Goal: Communication & Community: Answer question/provide support

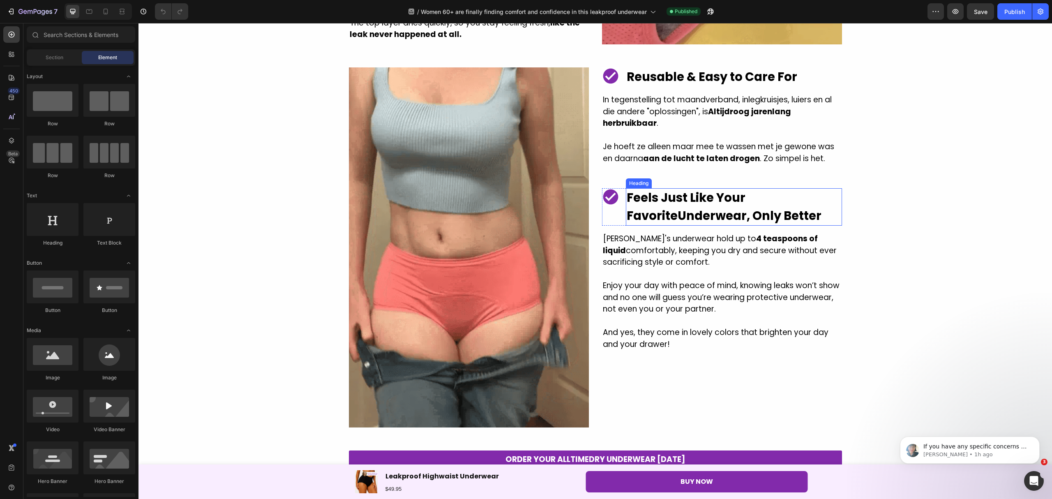
scroll to position [1424, 0]
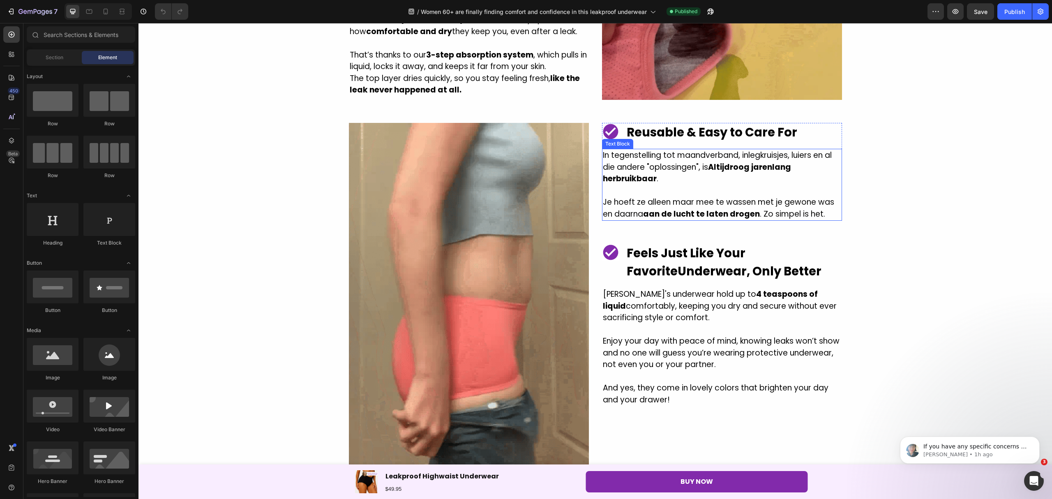
click at [760, 157] on p "In tegenstelling tot maandverband, inlegkruisjes, luiers en al die andere "oplo…" at bounding box center [722, 167] width 238 height 35
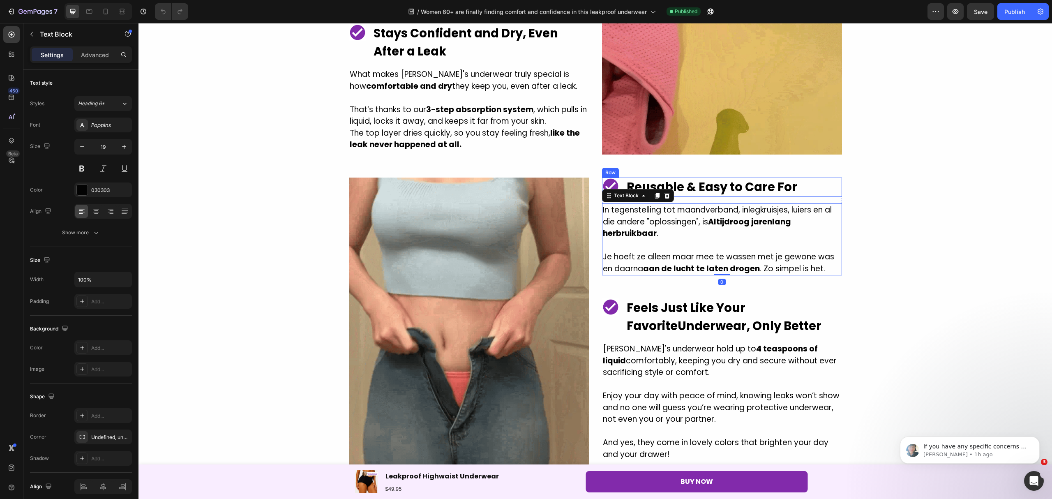
scroll to position [1315, 0]
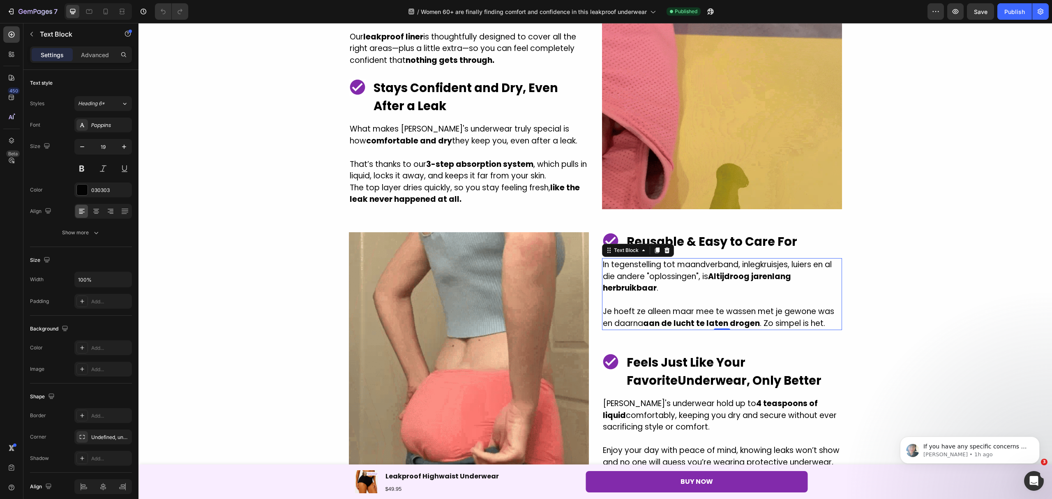
click at [825, 321] on p "[PERSON_NAME] ze [PERSON_NAME] maar mee [PERSON_NAME] met je gewone was en daar…" at bounding box center [722, 317] width 238 height 23
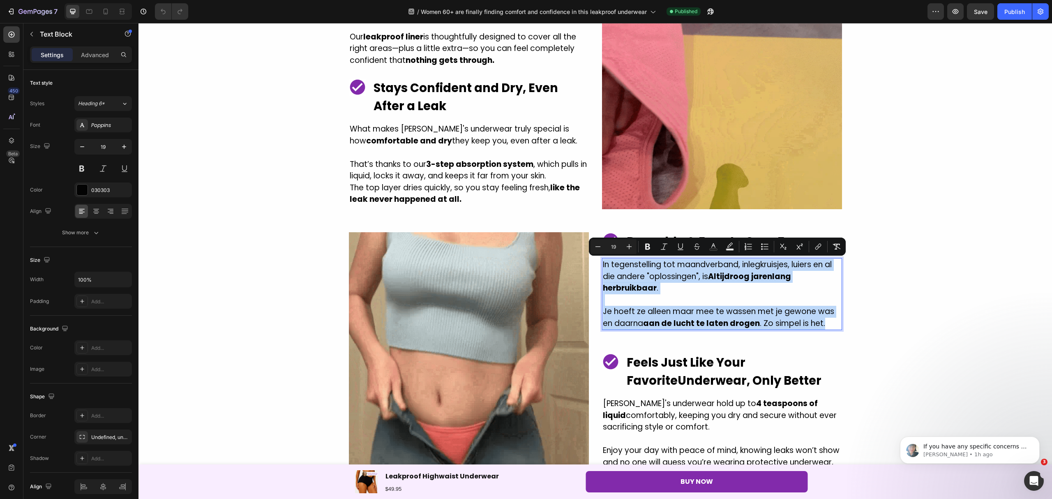
drag, startPoint x: 827, startPoint y: 324, endPoint x: 599, endPoint y: 262, distance: 236.0
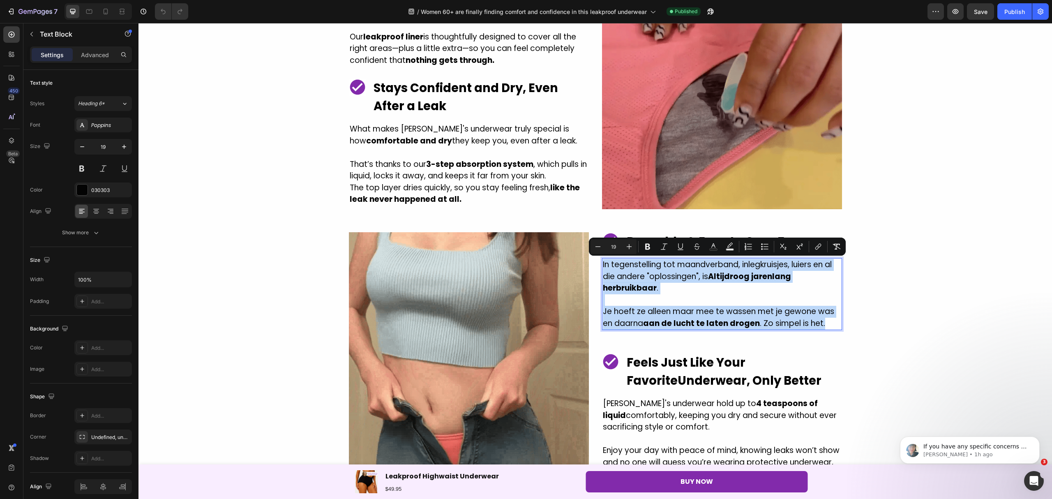
click at [602, 262] on div "In tegenstelling tot maandverband, inlegkruisjes, luiers en al die andere "oplo…" at bounding box center [722, 294] width 240 height 72
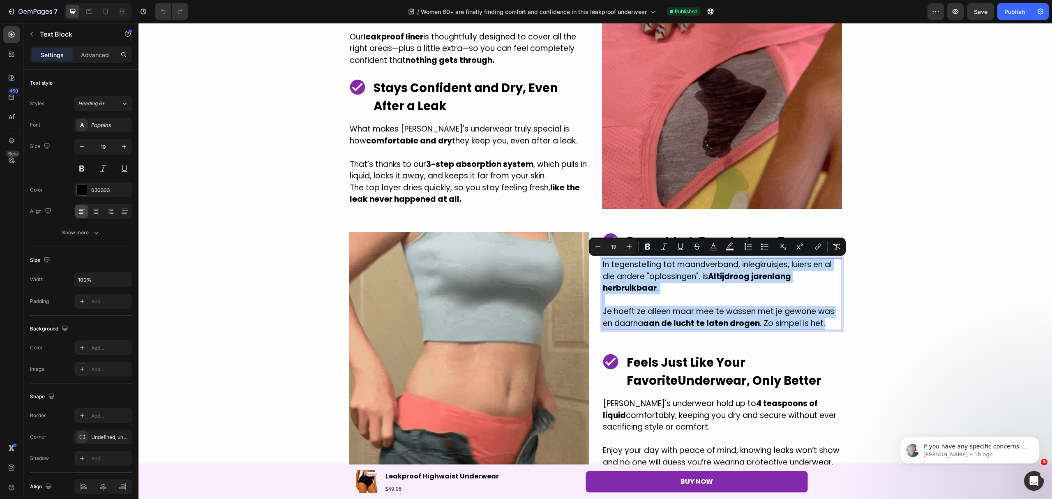
copy div "In tegenstelling tot maandverband, inlegkruisjes, luiers en al die andere "oplo…"
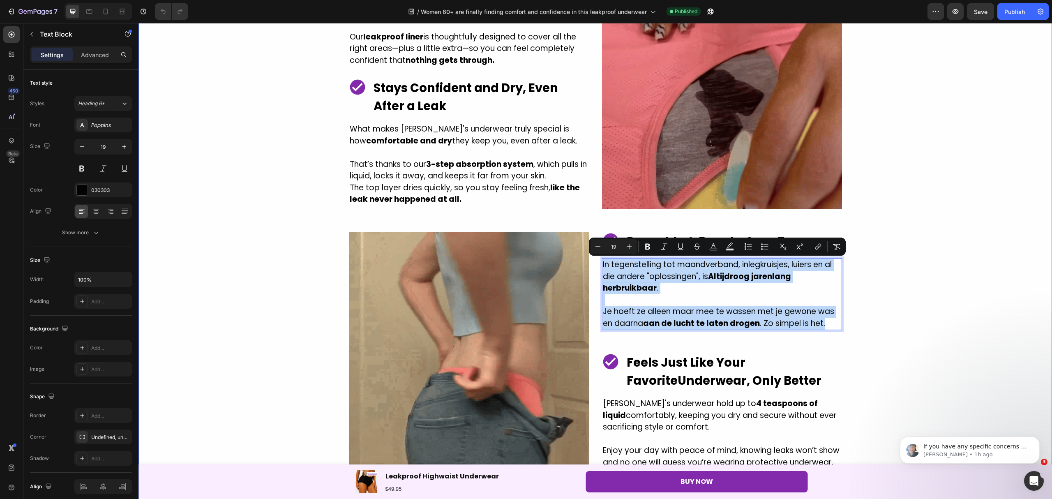
click at [884, 268] on div "Leakproof & Reusable. And Looks Like YOUR Favourite Underwear! Heading Image No…" at bounding box center [596, 450] width 914 height 1050
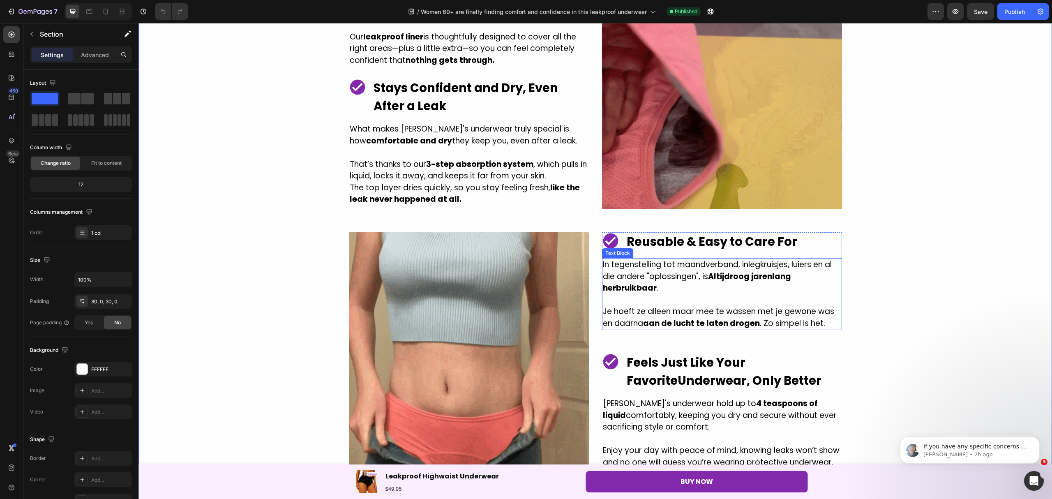
drag, startPoint x: 750, startPoint y: 268, endPoint x: 662, endPoint y: 280, distance: 89.2
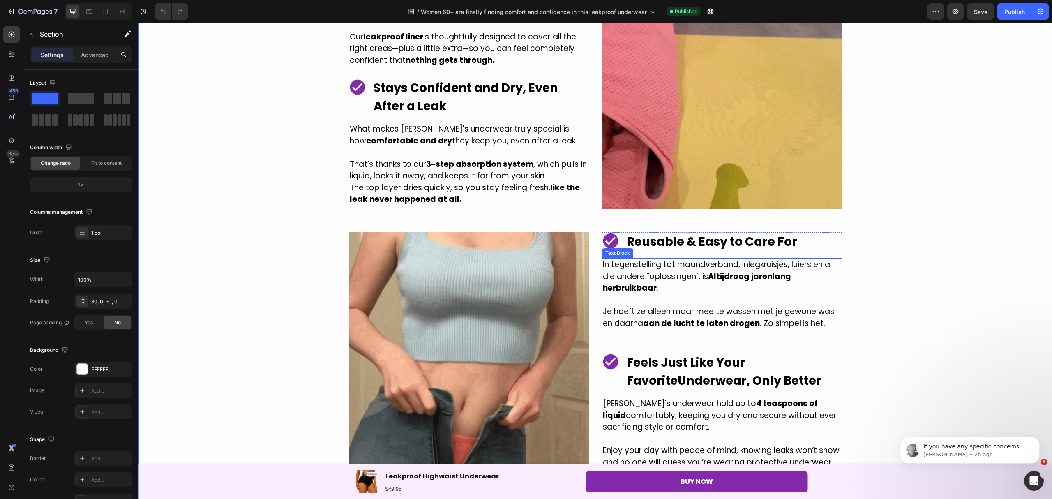
click at [750, 268] on p "In tegenstelling tot maandverband, inlegkruisjes, luiers en al die andere "oplo…" at bounding box center [722, 276] width 238 height 35
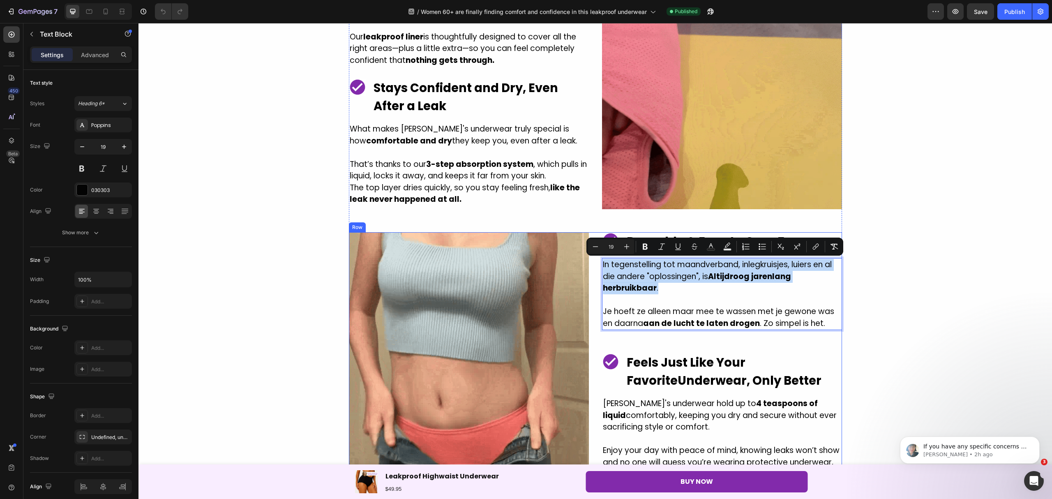
drag, startPoint x: 661, startPoint y: 285, endPoint x: 596, endPoint y: 263, distance: 68.6
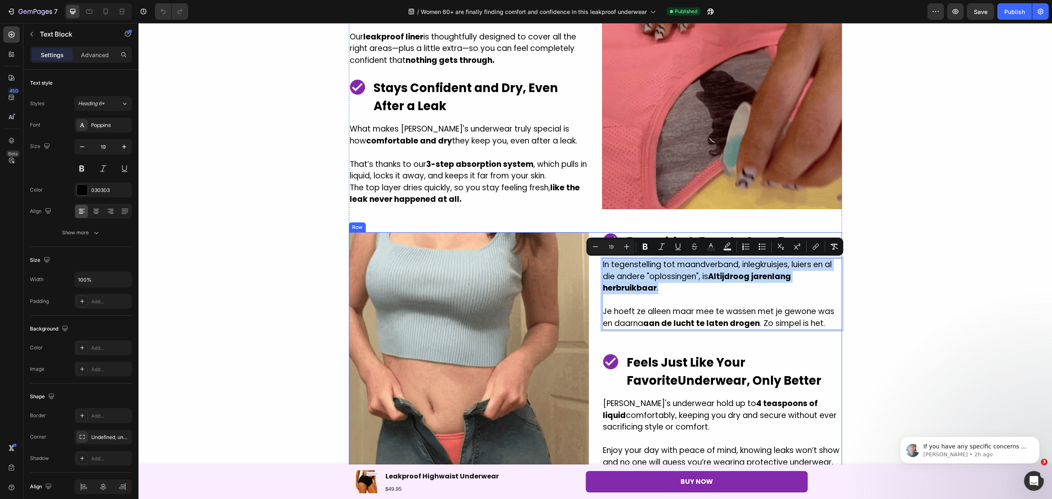
click at [596, 263] on div "Image Image Reusable & Easy to Care For Heading Row In tegenstelling tot maandv…" at bounding box center [595, 412] width 493 height 360
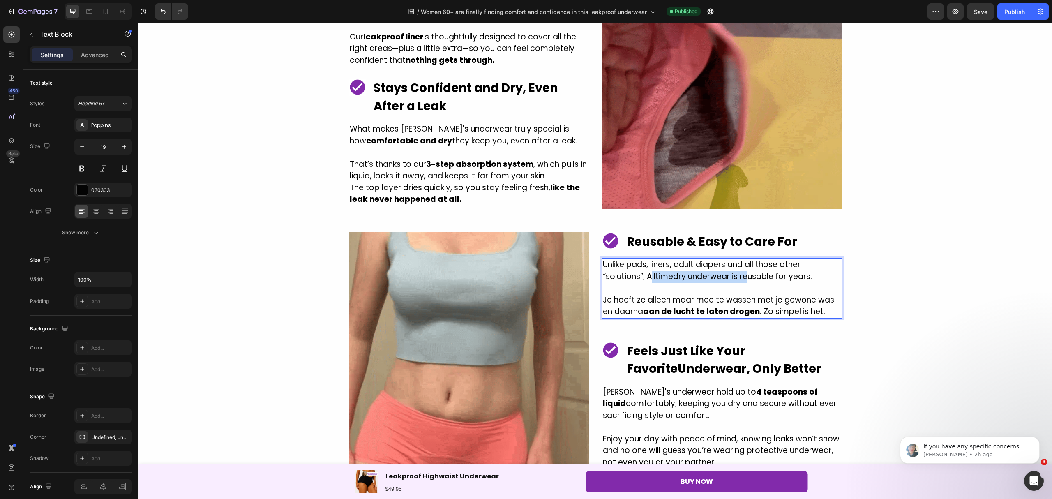
drag, startPoint x: 646, startPoint y: 276, endPoint x: 783, endPoint y: 272, distance: 136.9
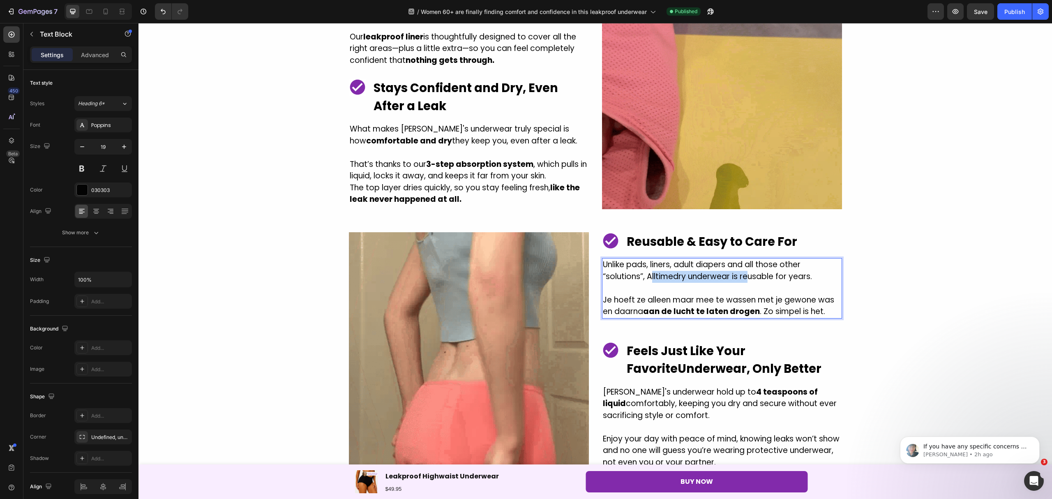
click at [746, 273] on p "Unlike pads, liners, adult diapers and all those other “solutions”, Alltimedry …" at bounding box center [722, 270] width 238 height 23
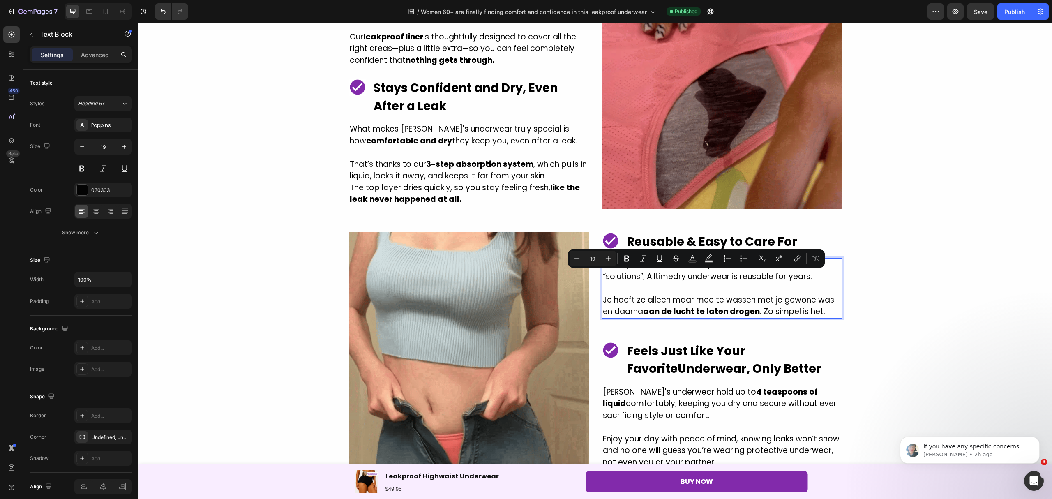
click at [813, 277] on p "Unlike pads, liners, adult diapers and all those other “solutions”, Alltimedry …" at bounding box center [722, 270] width 238 height 23
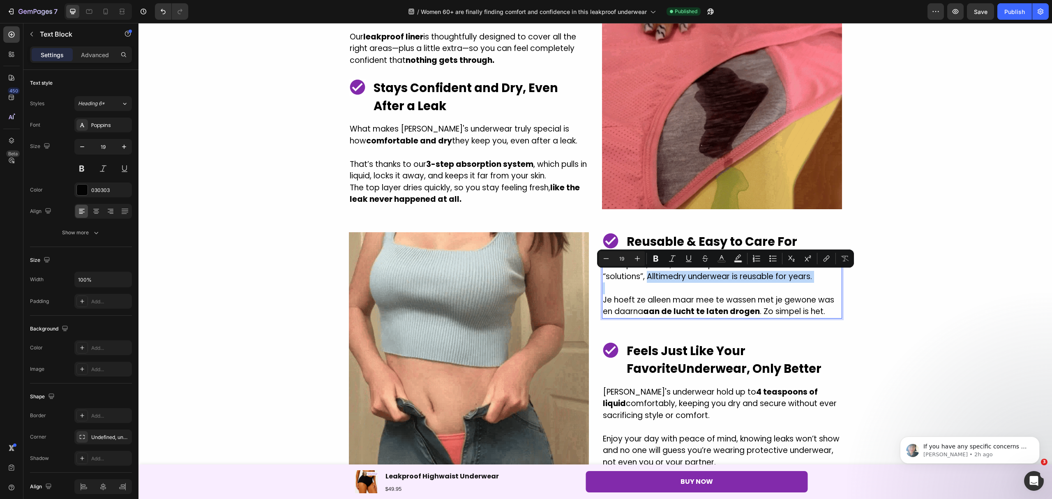
drag, startPoint x: 785, startPoint y: 279, endPoint x: 666, endPoint y: 275, distance: 118.8
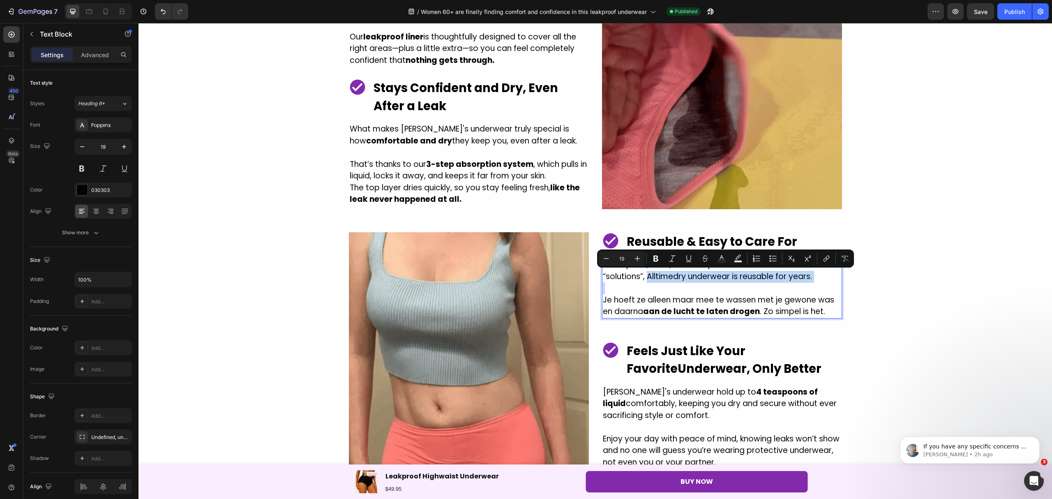
click at [666, 275] on p "Unlike pads, liners, adult diapers and all those other “solutions”, Alltimedry …" at bounding box center [722, 270] width 238 height 23
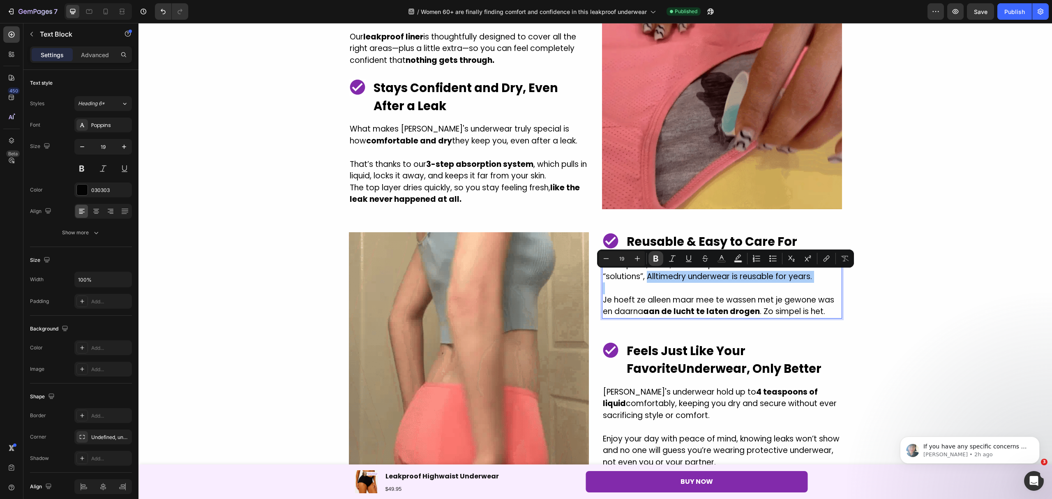
click at [656, 259] on icon "Editor contextual toolbar" at bounding box center [656, 258] width 8 height 8
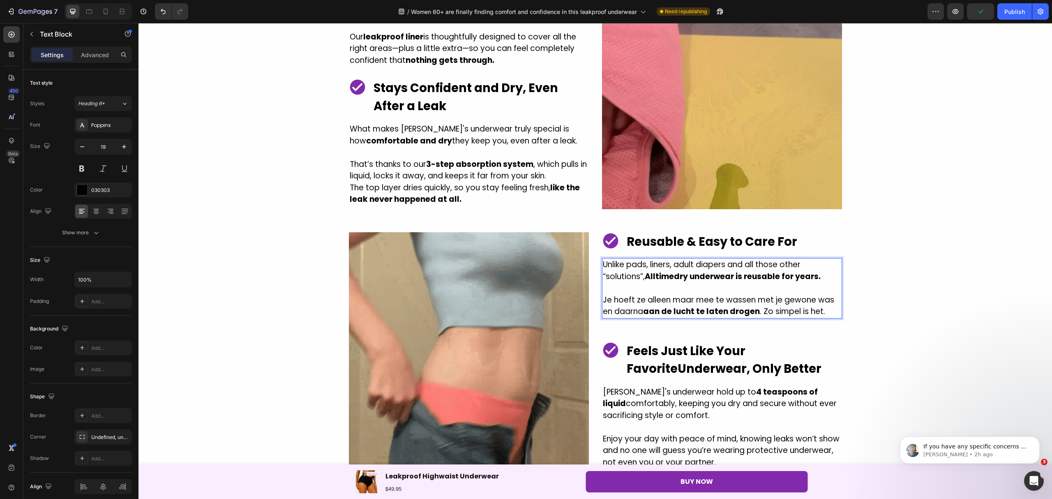
click at [818, 305] on p "[PERSON_NAME] ze [PERSON_NAME] maar mee [PERSON_NAME] met je gewone was en daar…" at bounding box center [722, 305] width 238 height 23
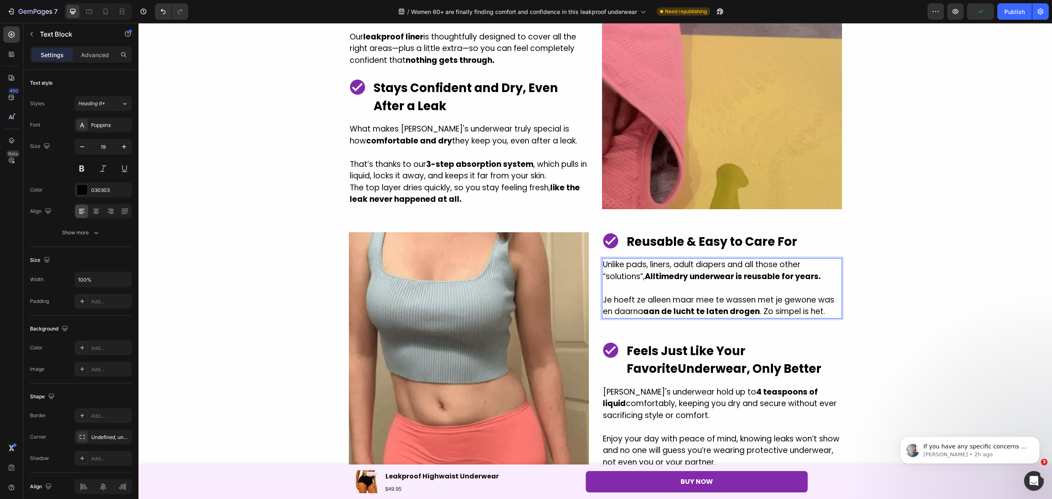
click at [819, 313] on p "[PERSON_NAME] ze [PERSON_NAME] maar mee [PERSON_NAME] met je gewone was en daar…" at bounding box center [722, 305] width 238 height 23
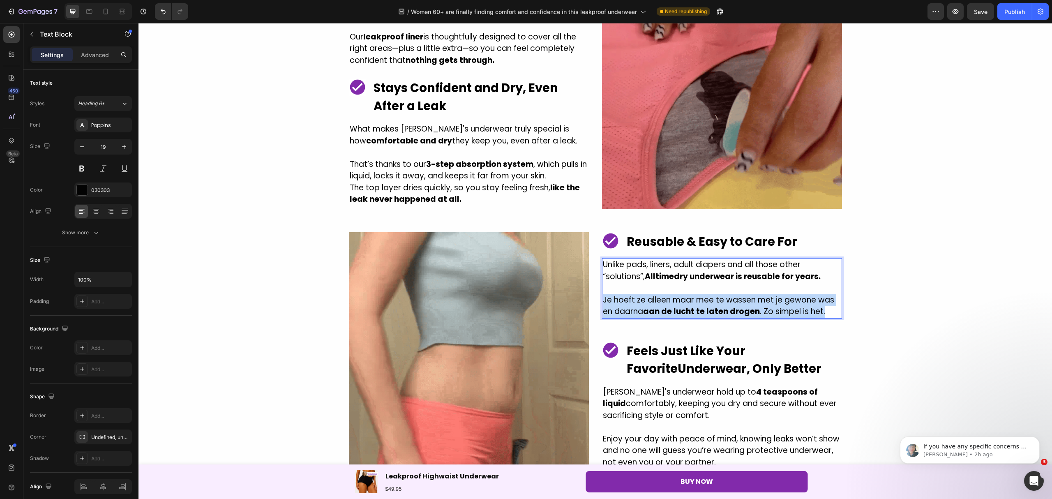
drag, startPoint x: 820, startPoint y: 313, endPoint x: 599, endPoint y: 298, distance: 221.6
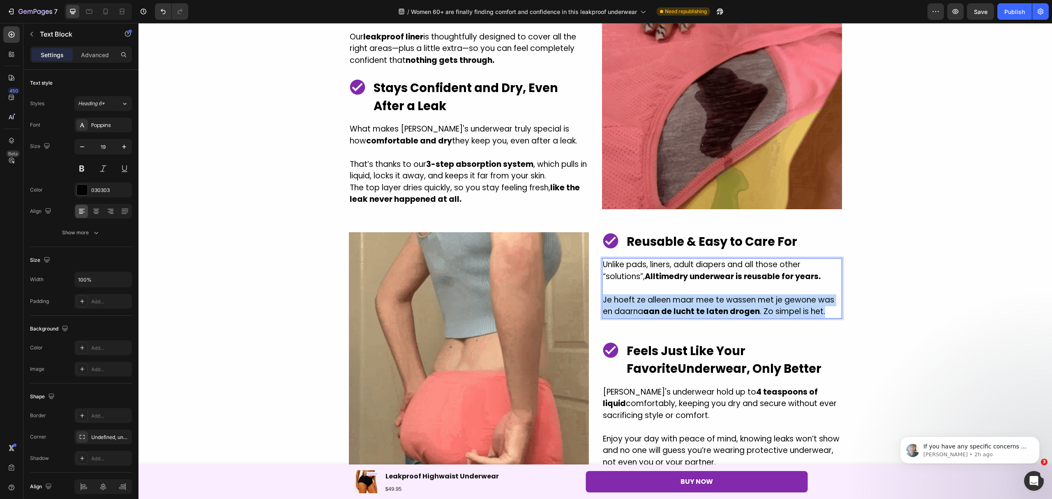
click at [603, 298] on p "[PERSON_NAME] ze [PERSON_NAME] maar mee [PERSON_NAME] met je gewone was en daar…" at bounding box center [722, 305] width 238 height 23
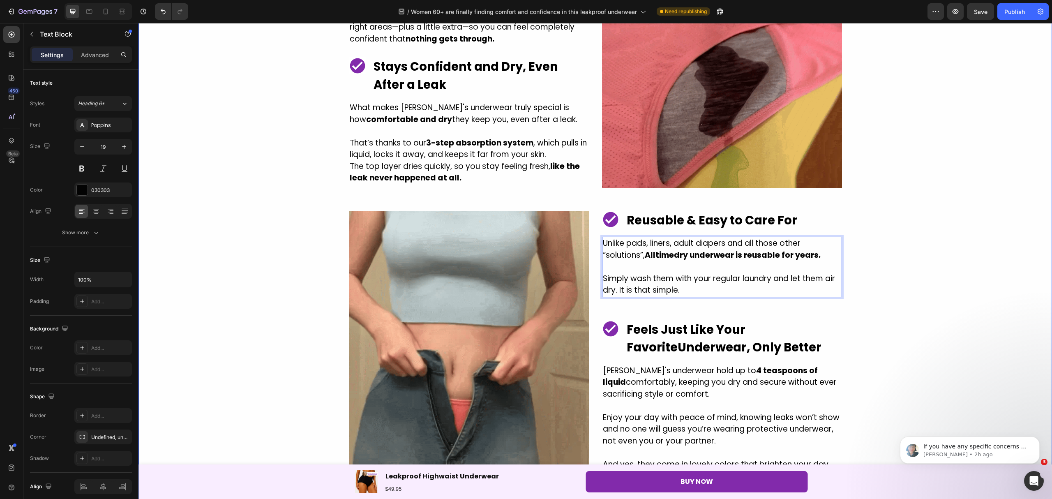
scroll to position [1370, 0]
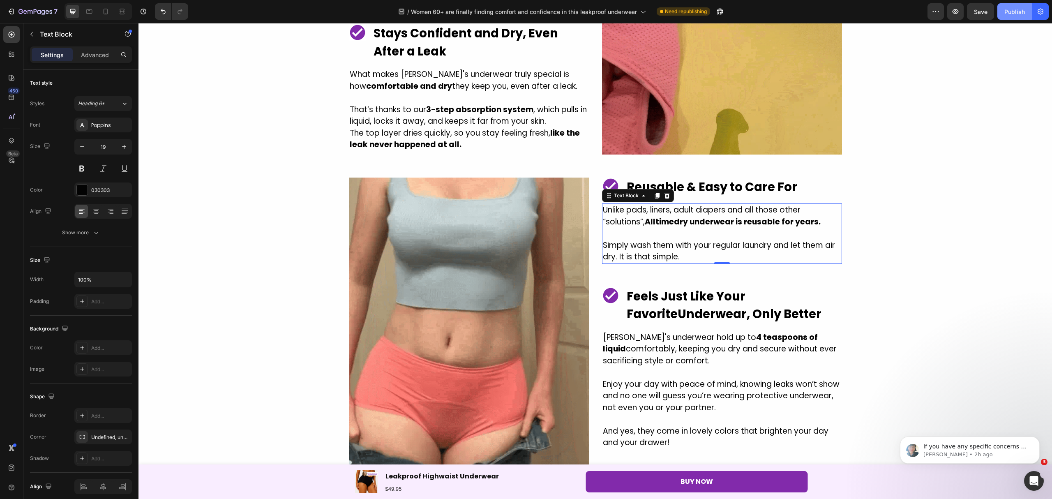
click at [1006, 15] on div "Publish" at bounding box center [1014, 11] width 21 height 9
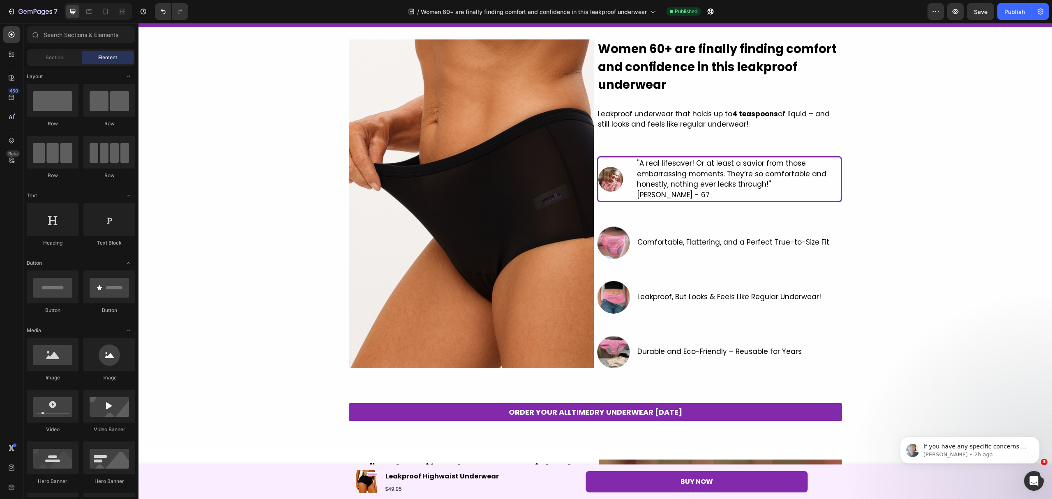
scroll to position [0, 0]
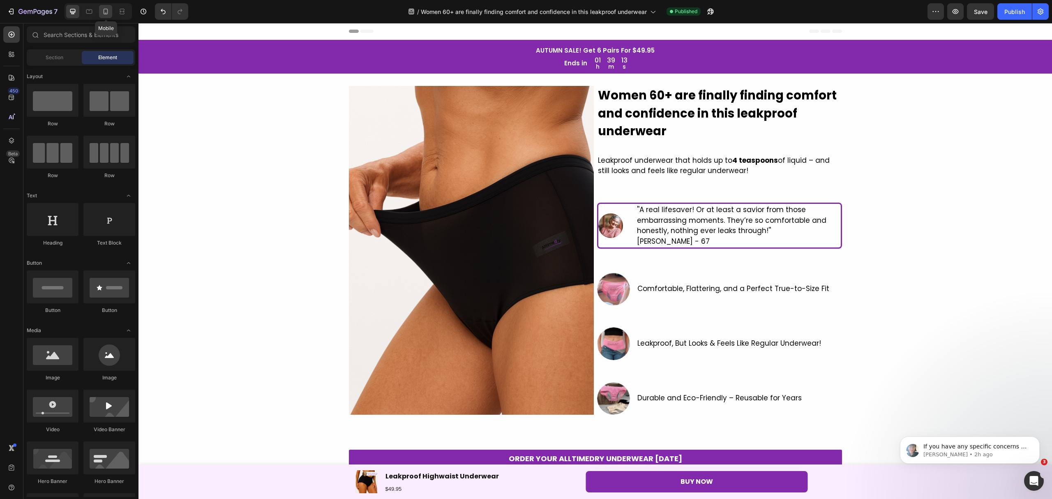
click at [108, 12] on icon at bounding box center [106, 11] width 8 height 8
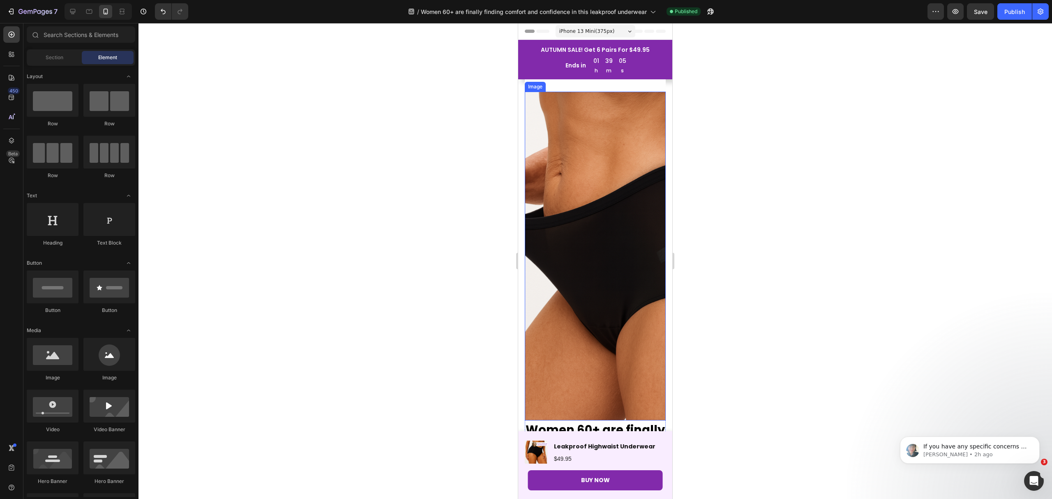
click at [648, 157] on img at bounding box center [595, 256] width 141 height 329
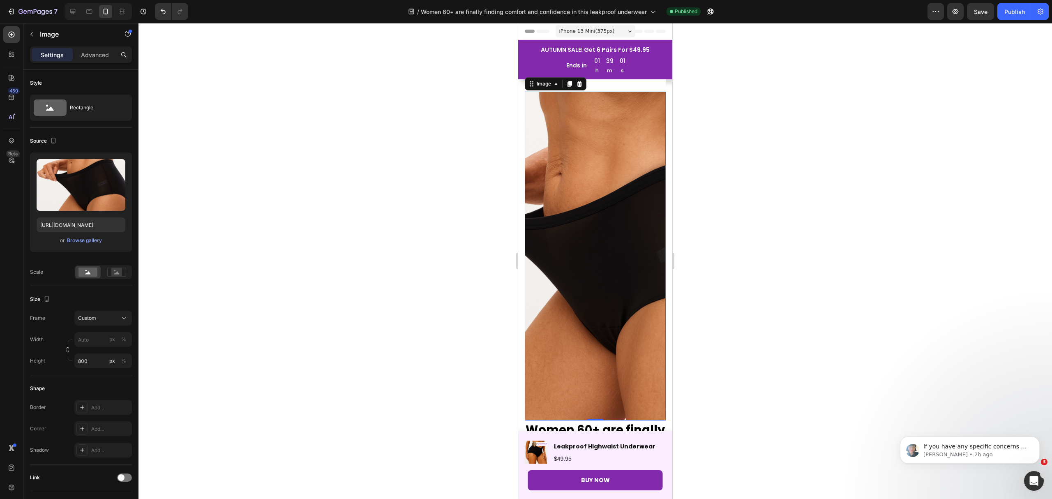
click at [492, 160] on div at bounding box center [596, 261] width 914 height 476
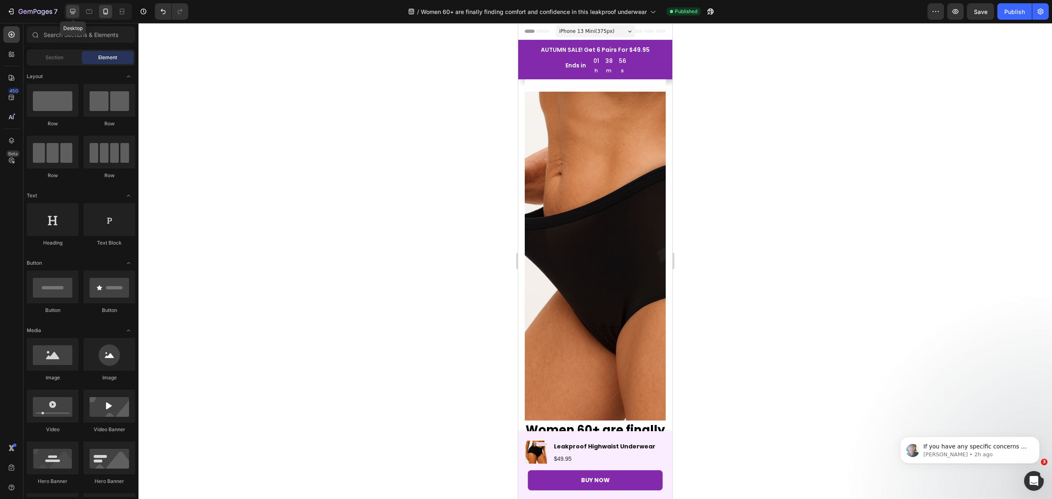
click at [74, 10] on icon at bounding box center [73, 11] width 8 height 8
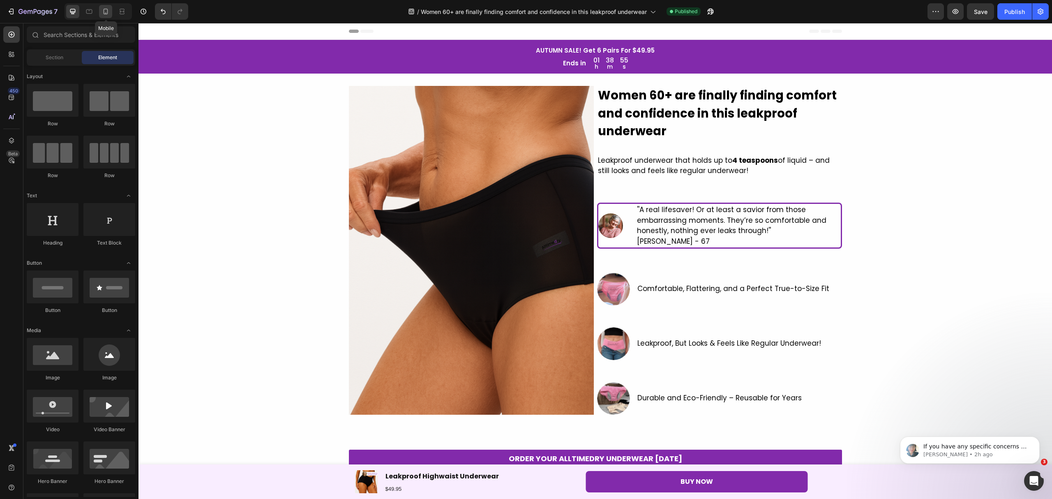
click at [106, 12] on icon at bounding box center [106, 11] width 8 height 8
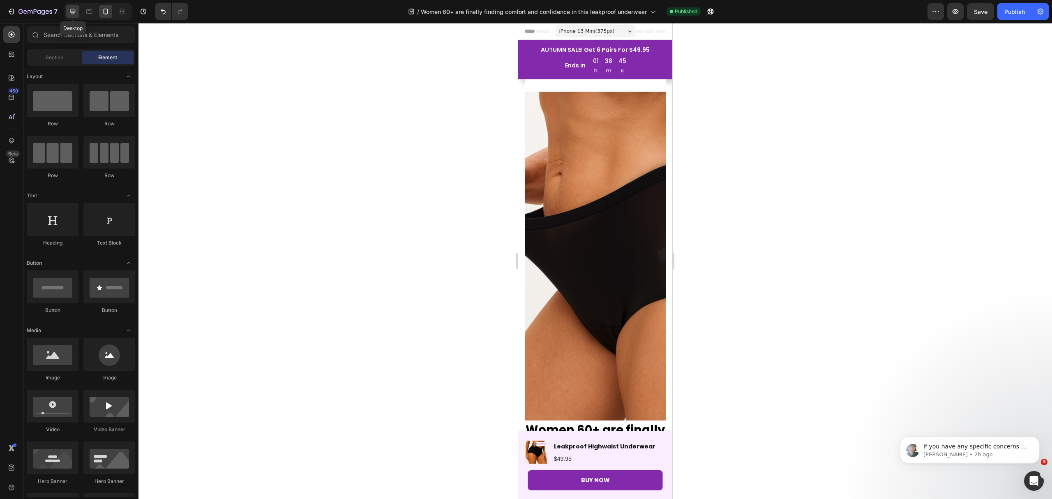
click at [74, 14] on icon at bounding box center [73, 11] width 8 height 8
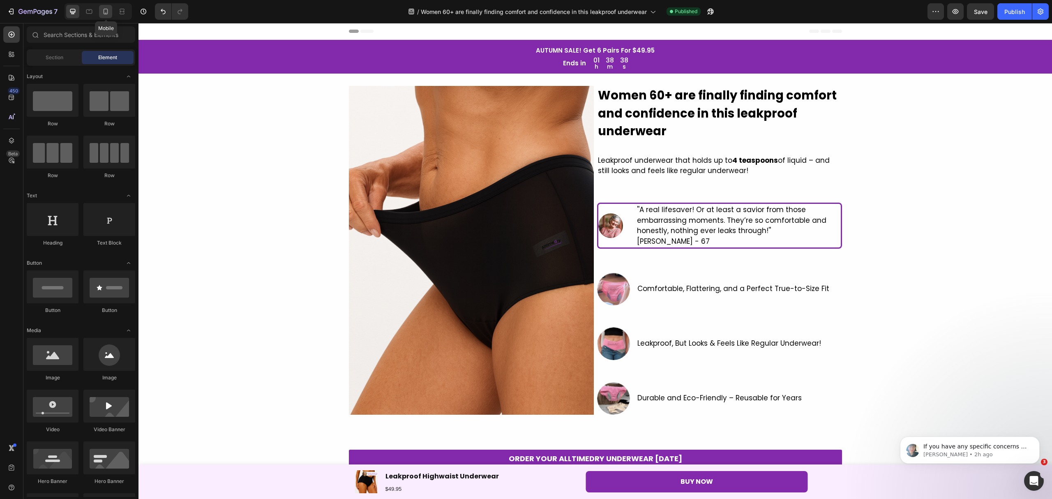
click at [111, 10] on div at bounding box center [105, 11] width 13 height 13
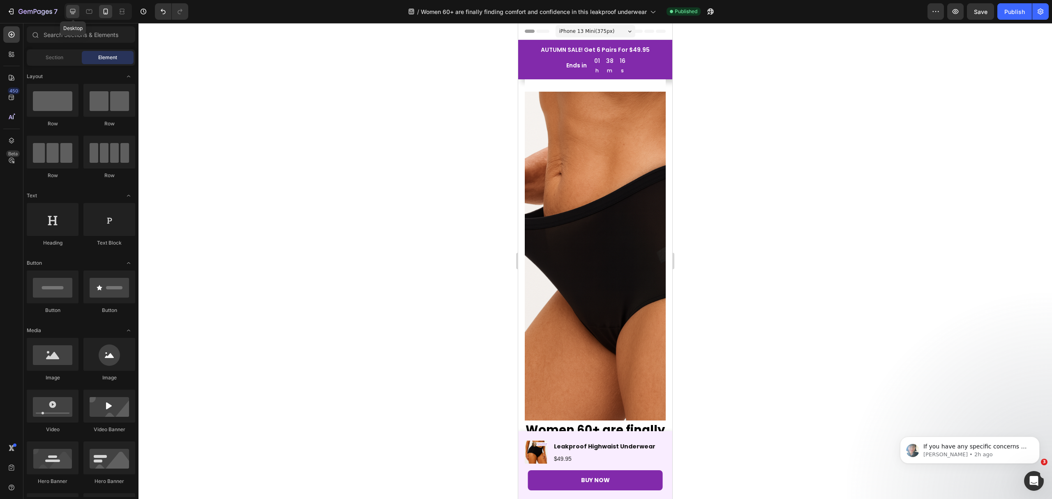
click at [66, 7] on div at bounding box center [72, 11] width 13 height 13
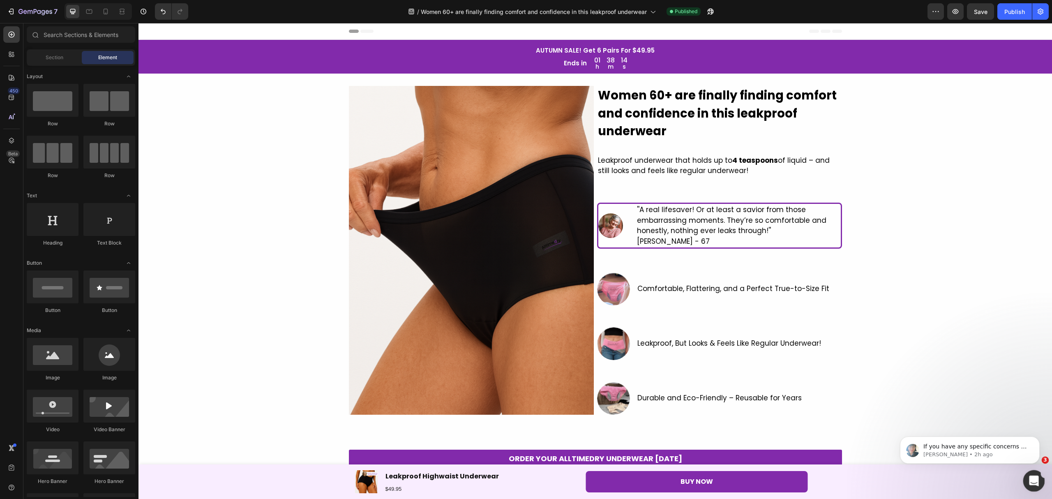
click at [1035, 474] on div "Open Intercom Messenger" at bounding box center [1032, 479] width 27 height 27
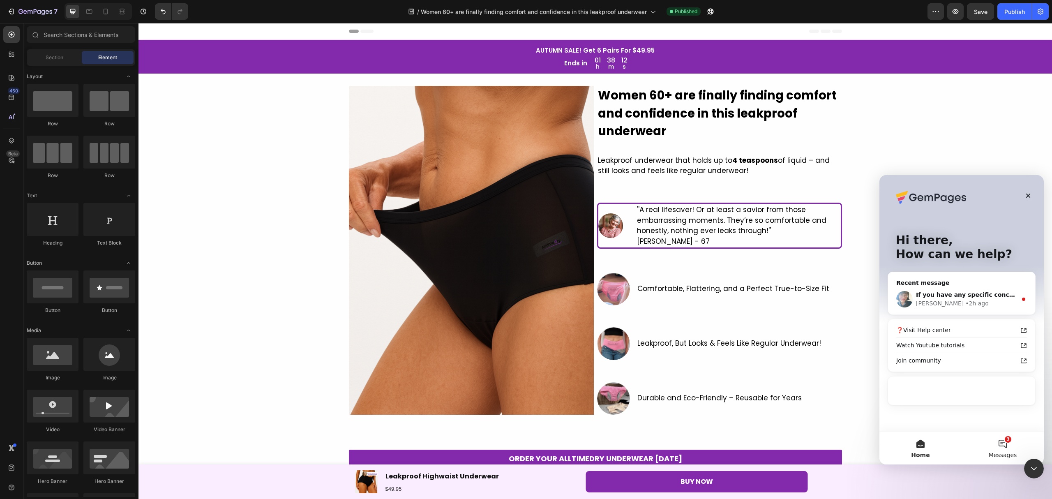
click at [1002, 448] on button "3 Messages" at bounding box center [1003, 448] width 82 height 33
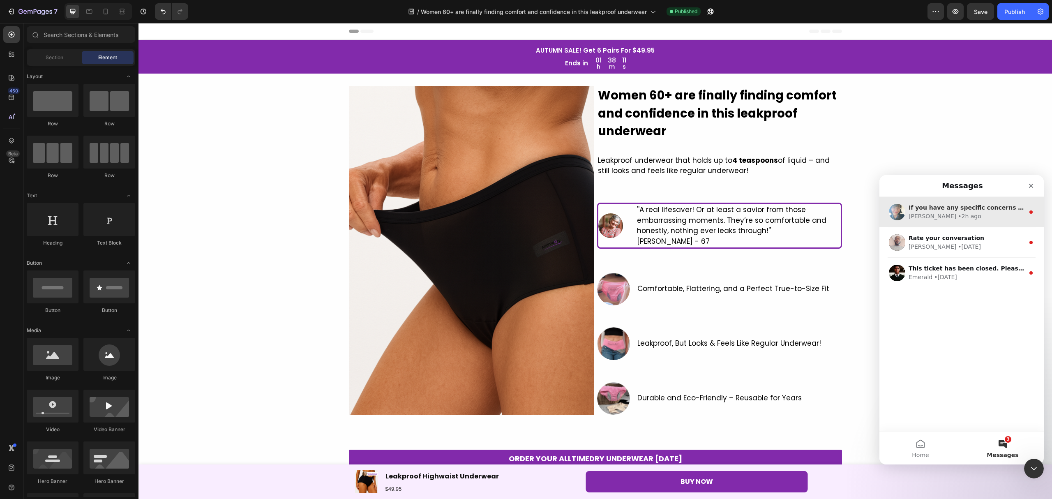
click at [947, 220] on div "[PERSON_NAME] • 2h ago" at bounding box center [967, 216] width 116 height 9
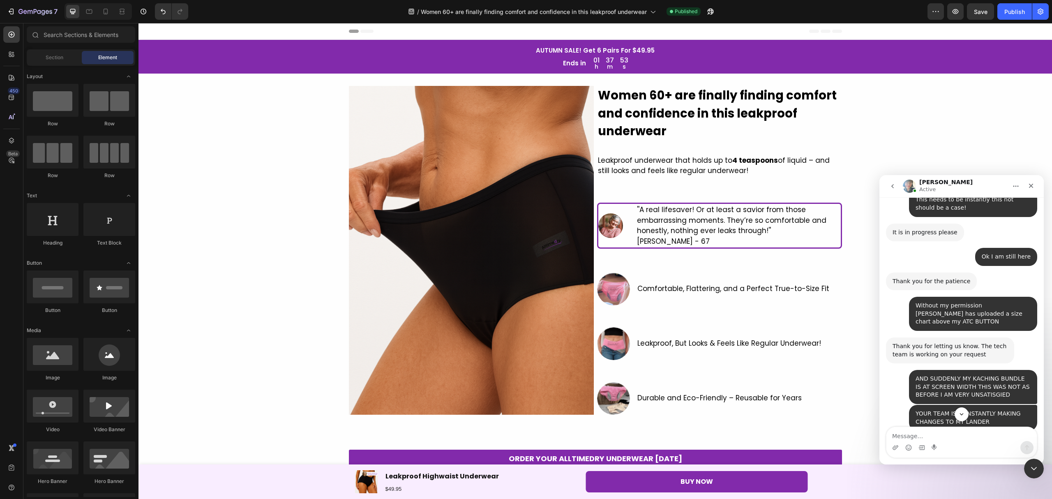
scroll to position [963, 0]
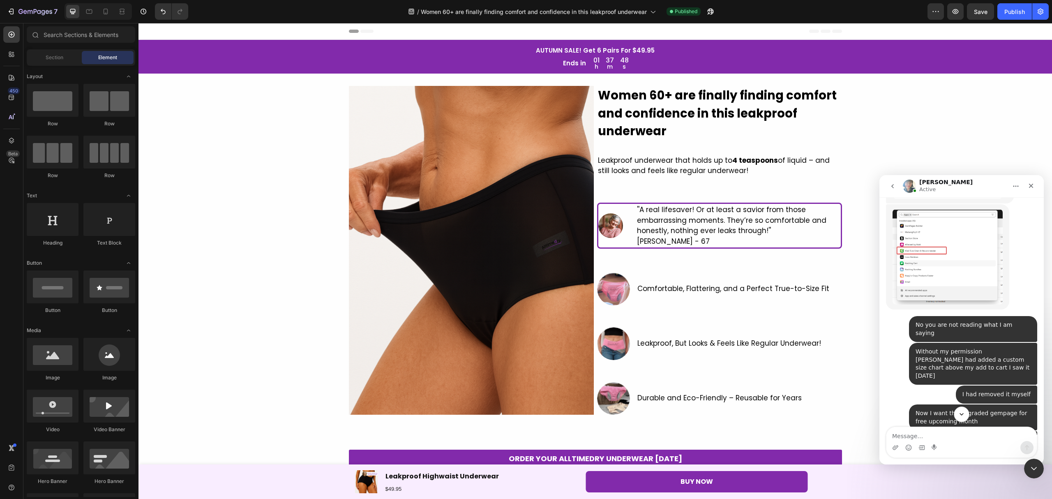
click at [960, 418] on button "Scroll to bottom" at bounding box center [961, 413] width 15 height 15
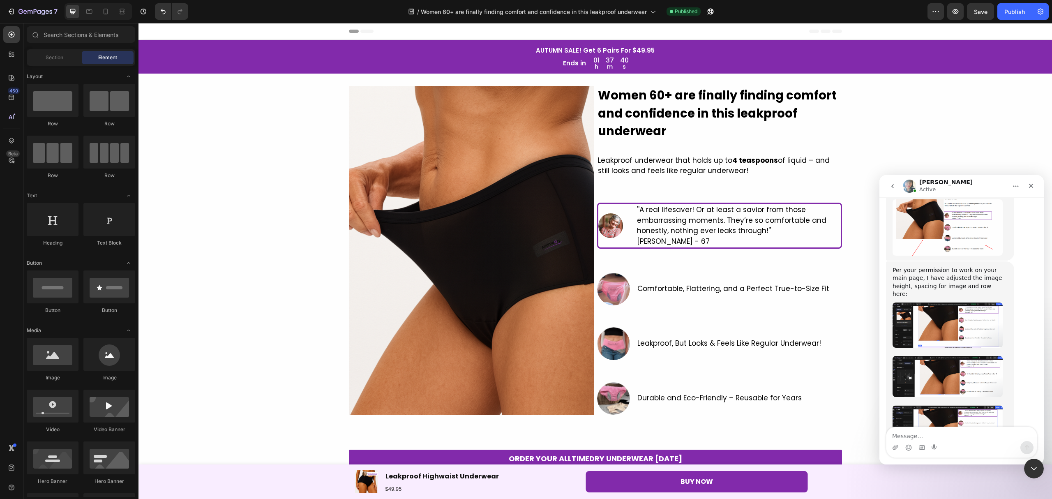
scroll to position [9199, 0]
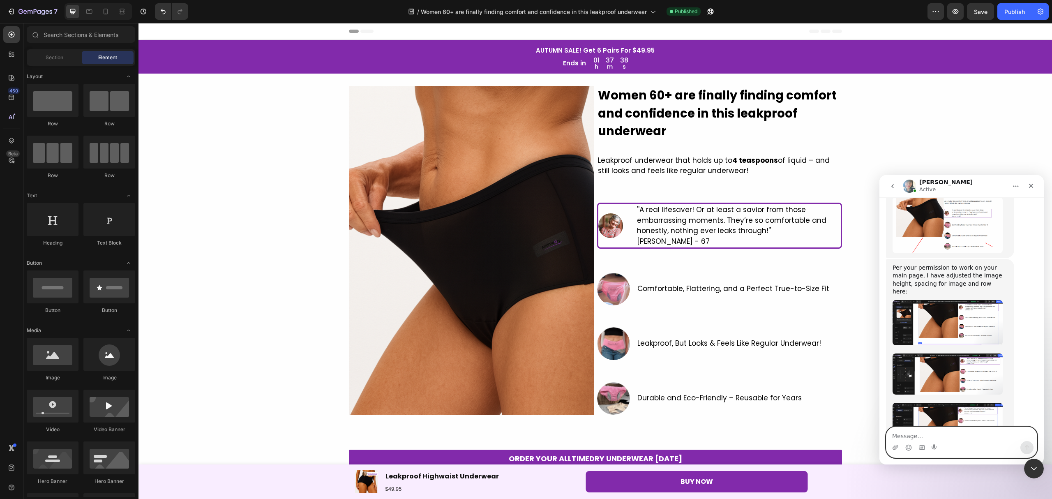
click at [974, 432] on textarea "Message…" at bounding box center [961, 434] width 150 height 14
type textarea "Hi!"
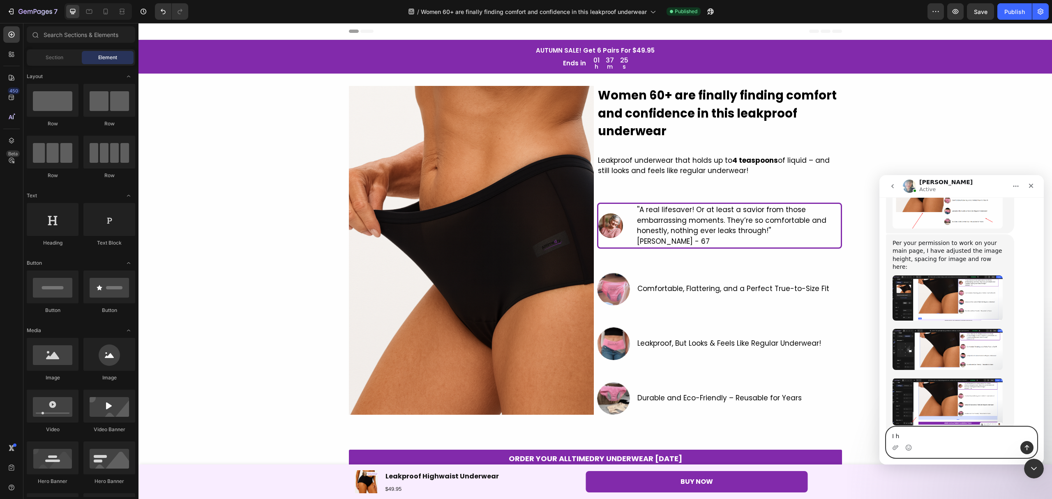
click at [908, 436] on textarea "I h" at bounding box center [961, 434] width 150 height 14
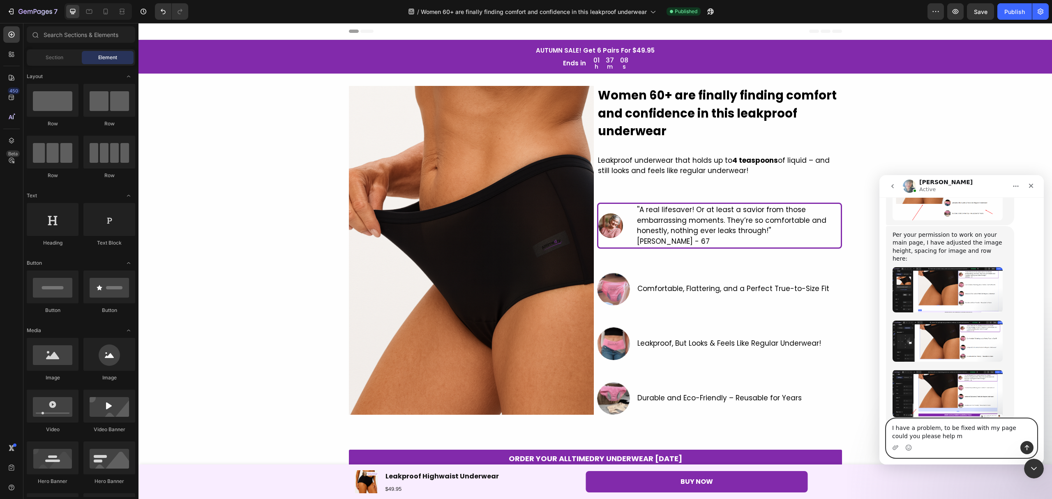
type textarea "I have a problem, to be fixed with my page could you please help me"
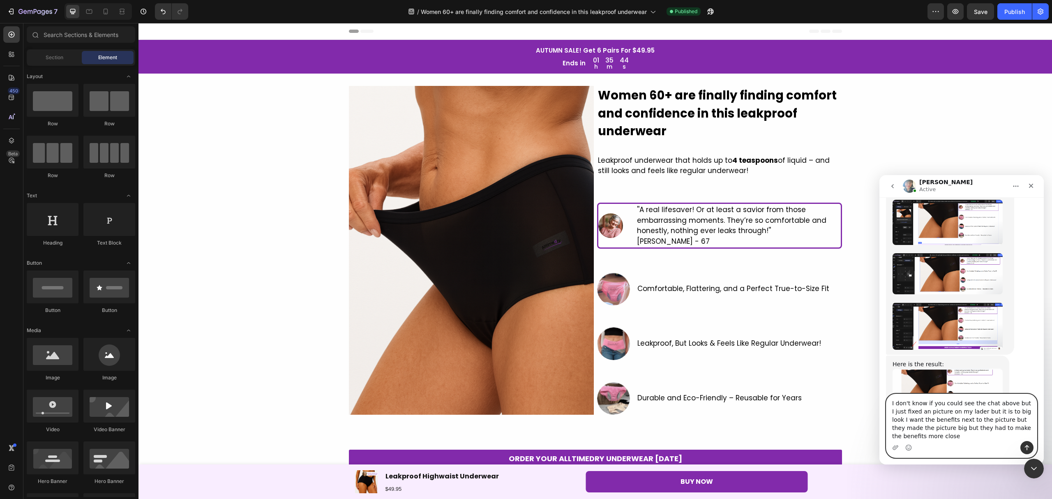
scroll to position [9327, 0]
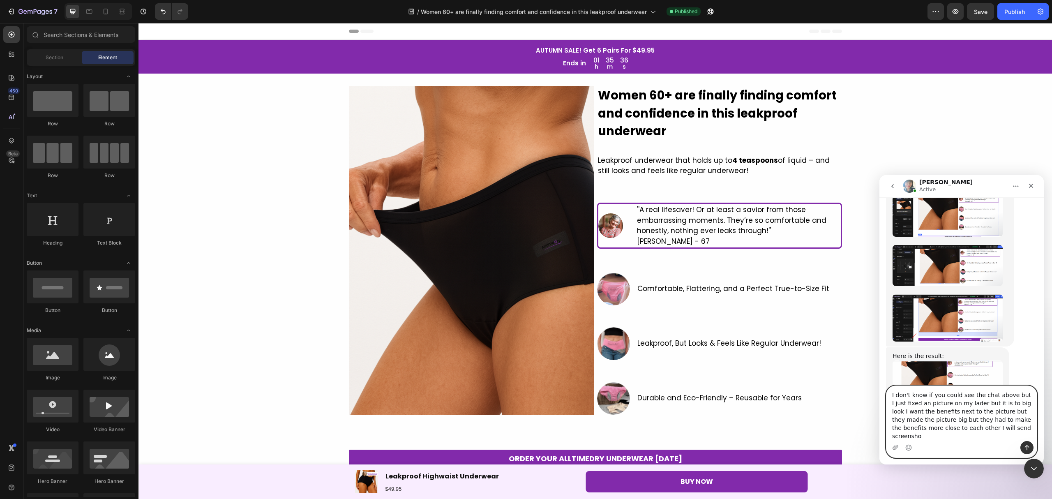
type textarea "I don't know if you could see the chat above but I just fixed an picture on my …"
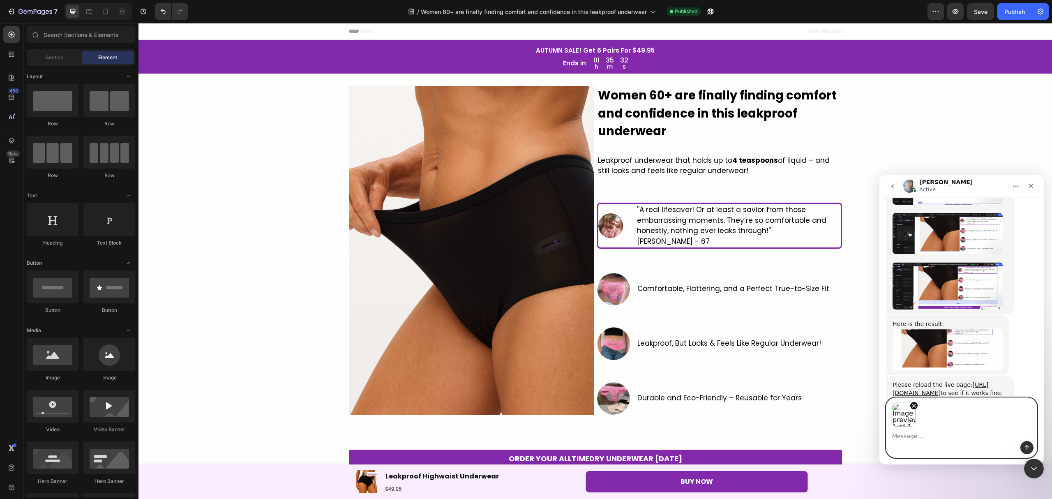
scroll to position [9388, 0]
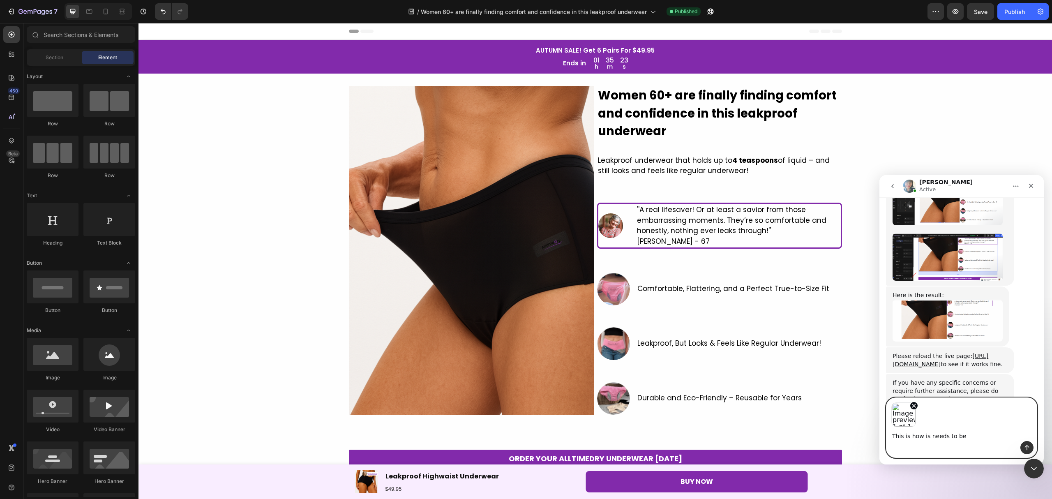
type textarea "This is how is needs to be"
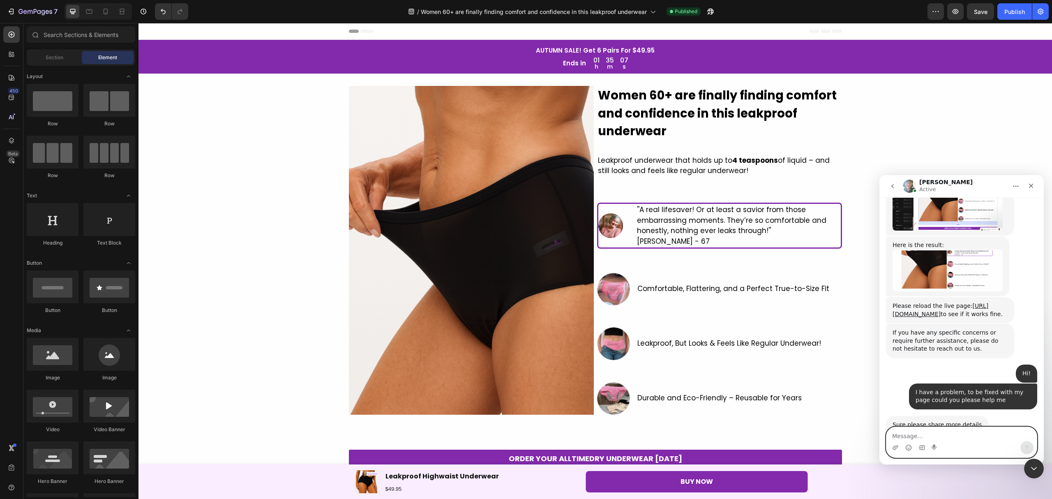
scroll to position [9469, 0]
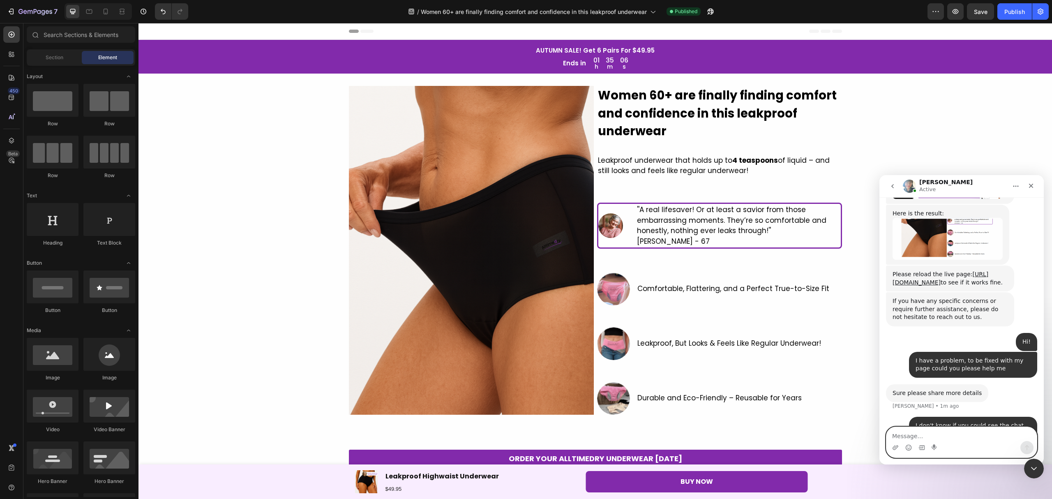
click at [933, 434] on textarea "Message…" at bounding box center [961, 434] width 150 height 14
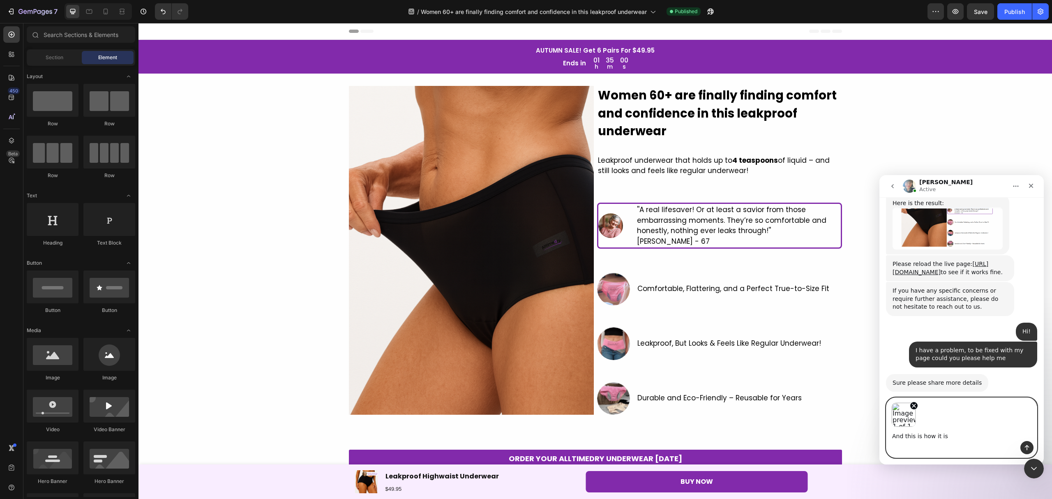
scroll to position [9510, 0]
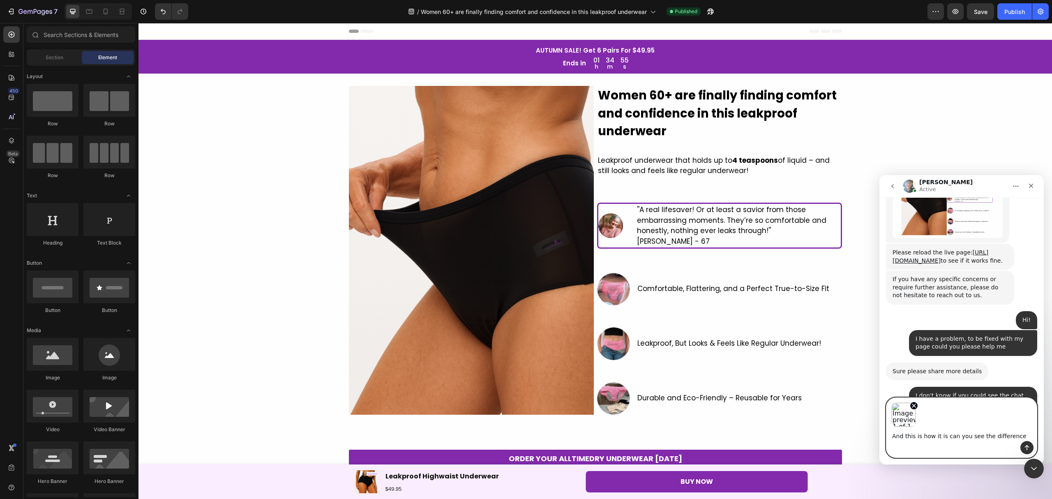
type textarea "And this is how it is can you see the difference?"
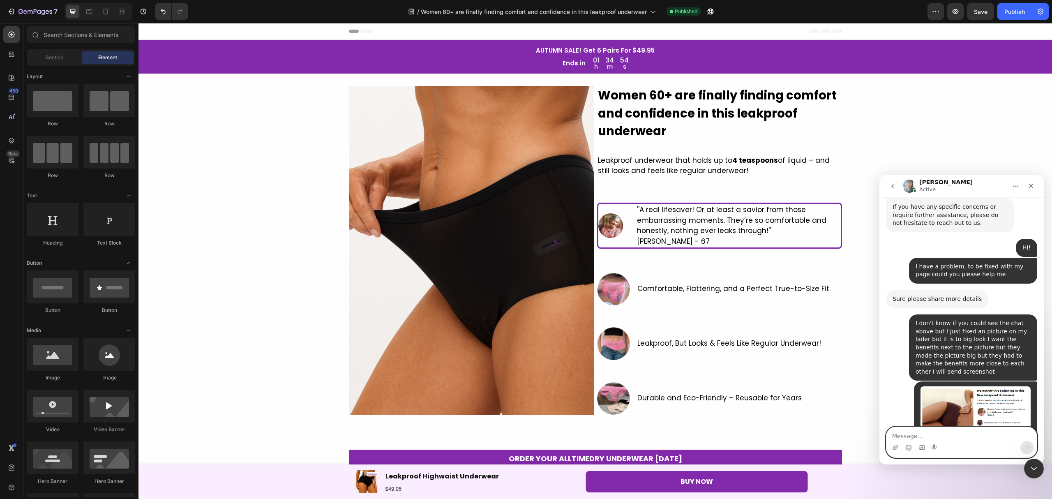
scroll to position [9586, 0]
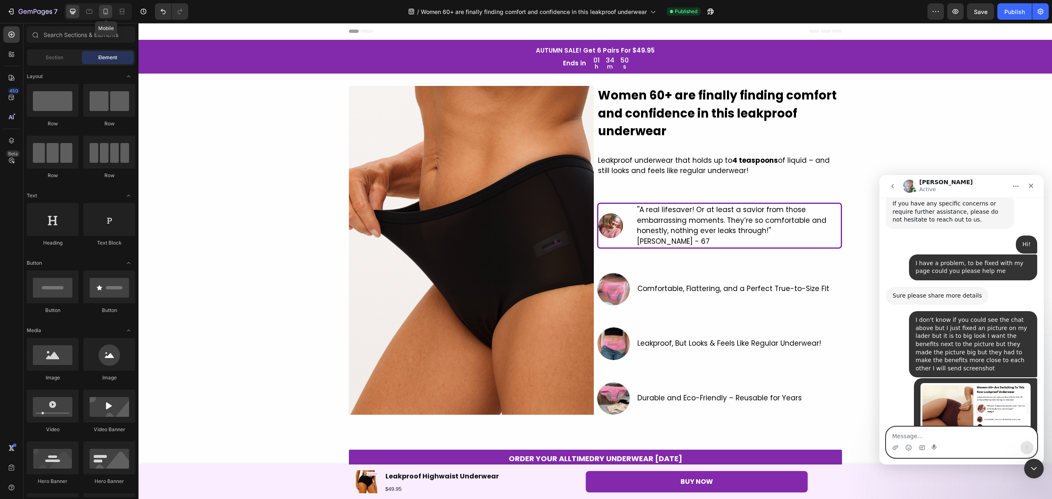
click at [99, 10] on div at bounding box center [105, 11] width 13 height 13
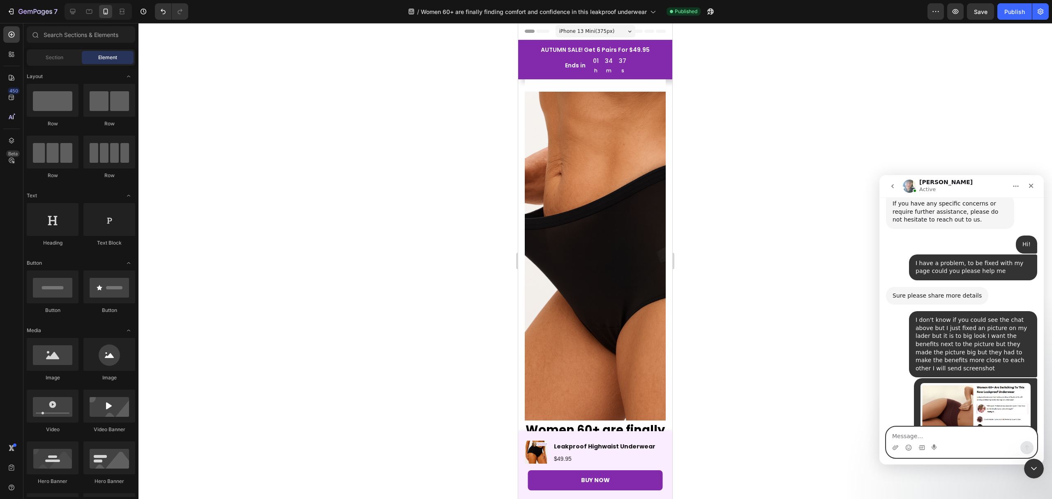
drag, startPoint x: 1589, startPoint y: 609, endPoint x: 904, endPoint y: 436, distance: 706.4
click at [904, 436] on textarea "Message…" at bounding box center [961, 434] width 150 height 14
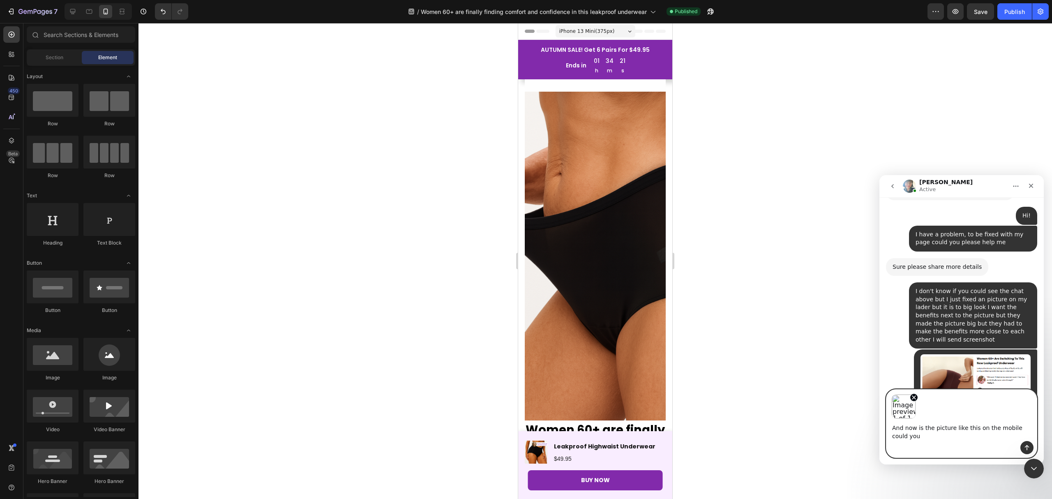
scroll to position [9623, 0]
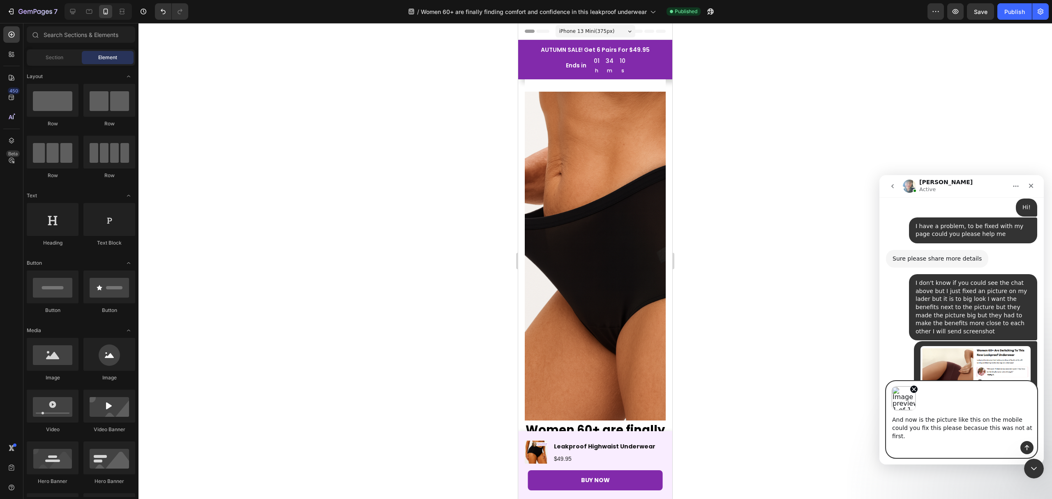
type textarea "And now is the picture like this on the mobile could you fix this please becasu…"
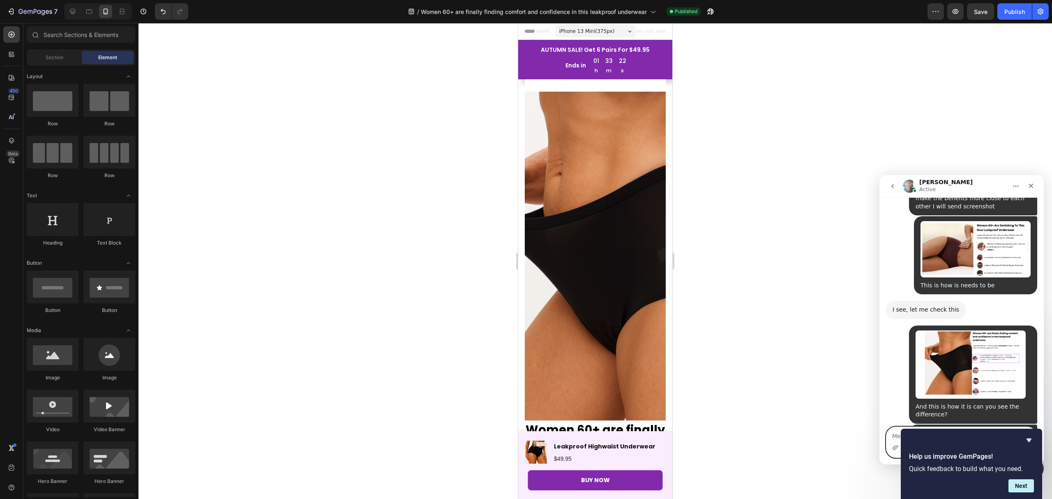
scroll to position [9805, 0]
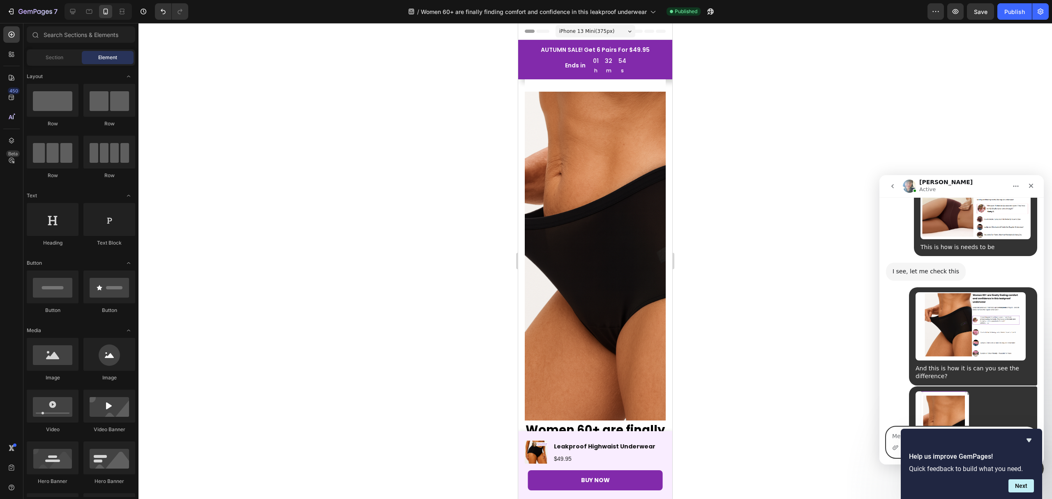
click at [1020, 435] on div "Help us improve GemPages! Quick feedback to build what you need. Next" at bounding box center [971, 464] width 141 height 70
drag, startPoint x: 1030, startPoint y: 441, endPoint x: 130, endPoint y: 273, distance: 914.7
click at [1030, 441] on icon "Hide survey" at bounding box center [1029, 441] width 5 height 4
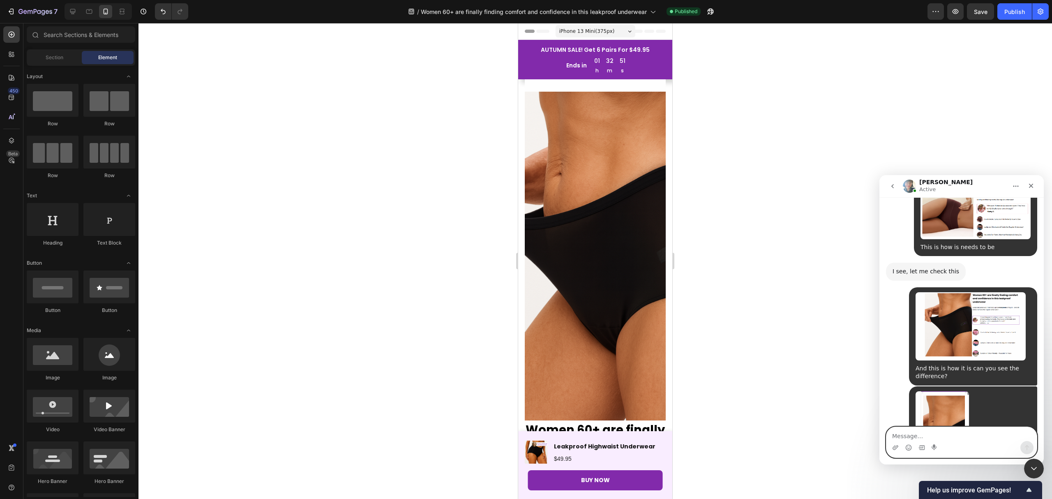
click at [946, 436] on textarea "Message…" at bounding box center [961, 434] width 150 height 14
type textarea "Thank you! Please take your time aslong it can be fixed"
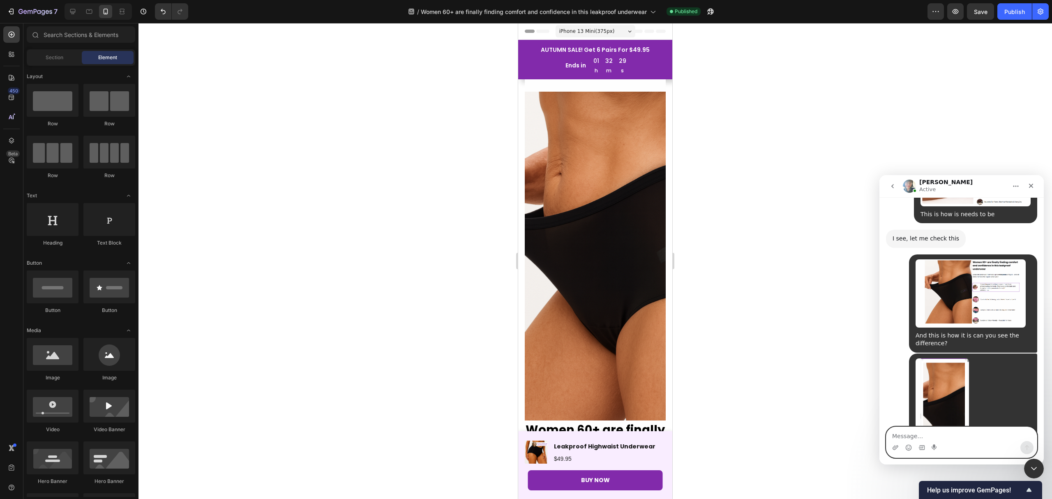
scroll to position [9837, 0]
click at [965, 431] on textarea "Message…" at bounding box center [961, 434] width 150 height 14
type textarea "I"
click at [921, 439] on textarea "I send the Hello???''" at bounding box center [961, 434] width 150 height 14
click at [955, 436] on textarea "I send the ''Hello???''" at bounding box center [961, 434] width 150 height 14
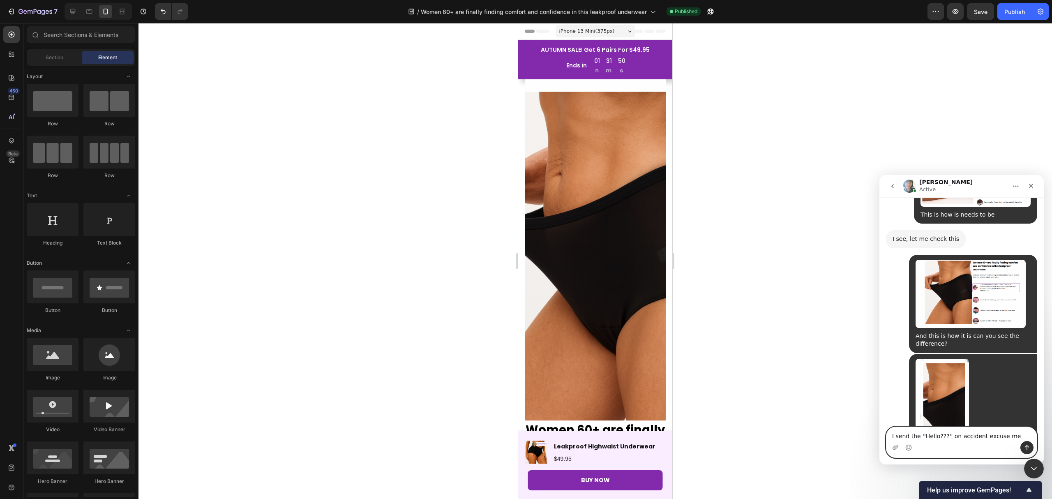
type textarea "I send the ''Hello???'' on accident excuse me"
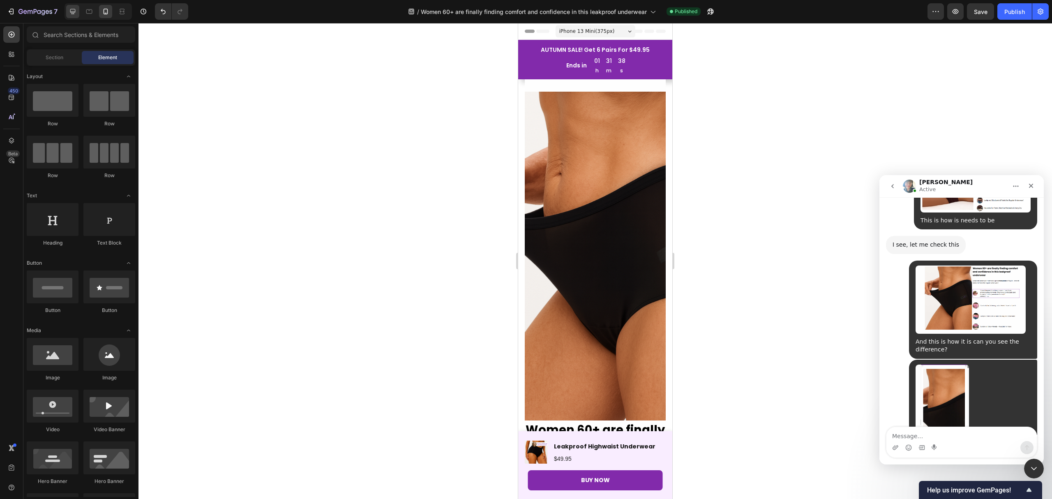
click at [71, 11] on icon at bounding box center [73, 11] width 8 height 8
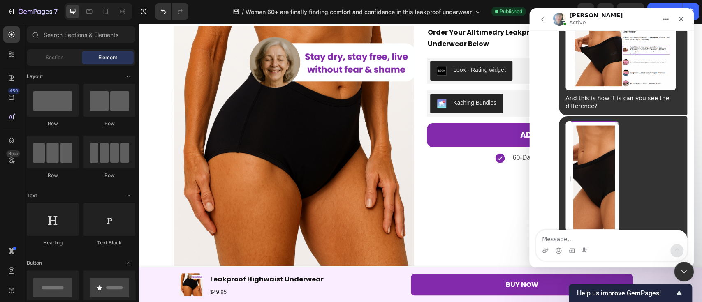
scroll to position [9962, 0]
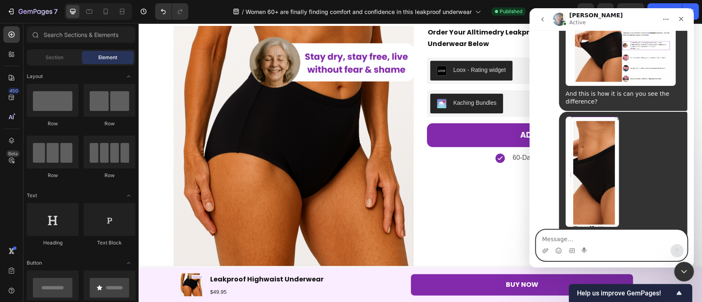
drag, startPoint x: 569, startPoint y: 240, endPoint x: 557, endPoint y: 239, distance: 12.0
click at [569, 240] on textarea "Message…" at bounding box center [611, 237] width 150 height 14
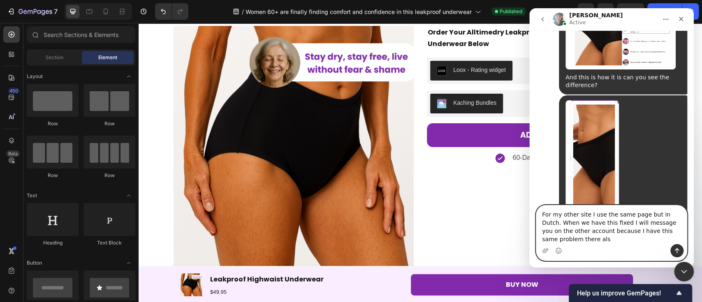
scroll to position [9986, 0]
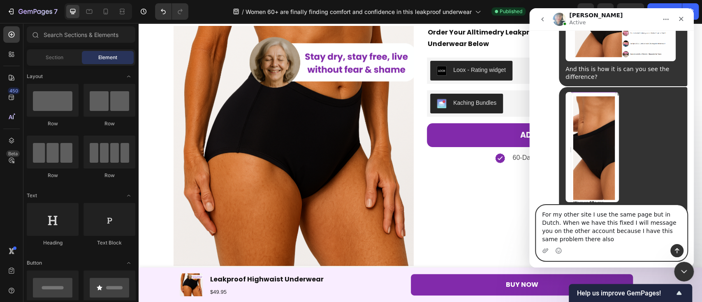
type textarea "For my other site I use the same page but in Dutch. When we have this fixed I w…"
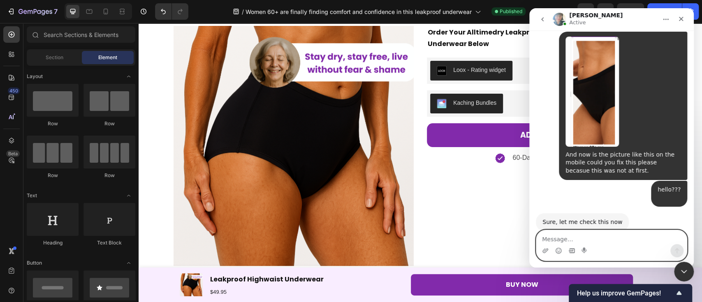
scroll to position [10054, 0]
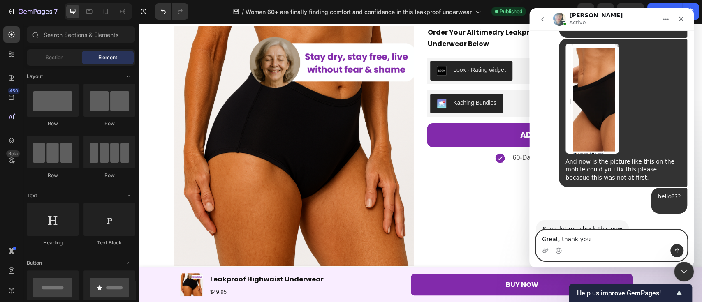
type textarea "Great, thank you!"
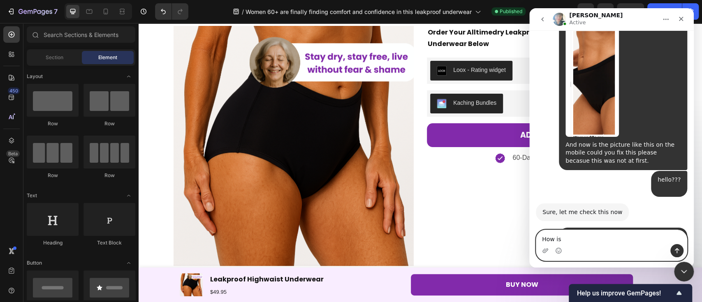
scroll to position [10078, 0]
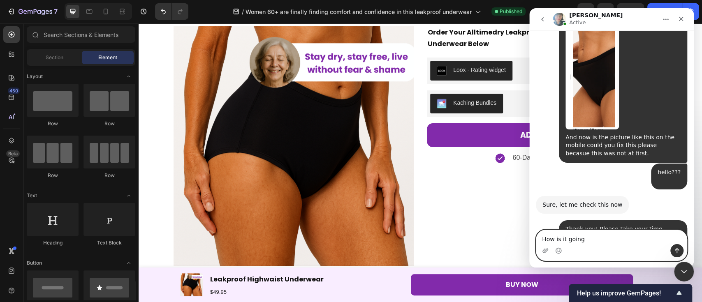
type textarea "How is it going?"
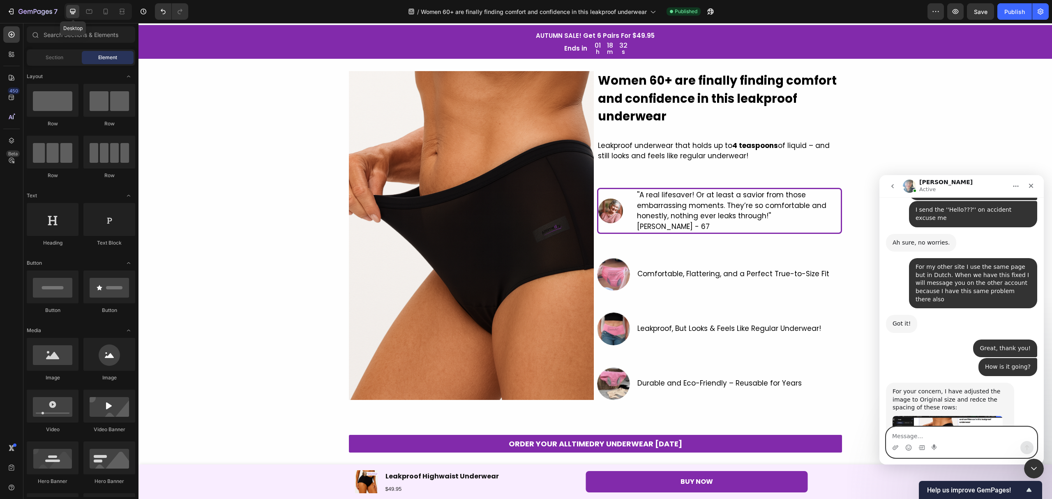
scroll to position [0, 0]
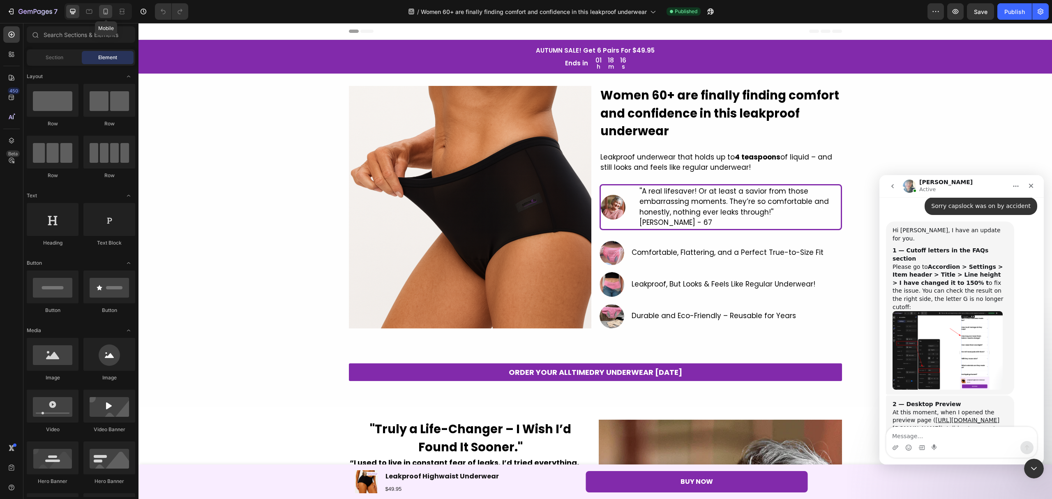
click at [102, 12] on icon at bounding box center [106, 11] width 8 height 8
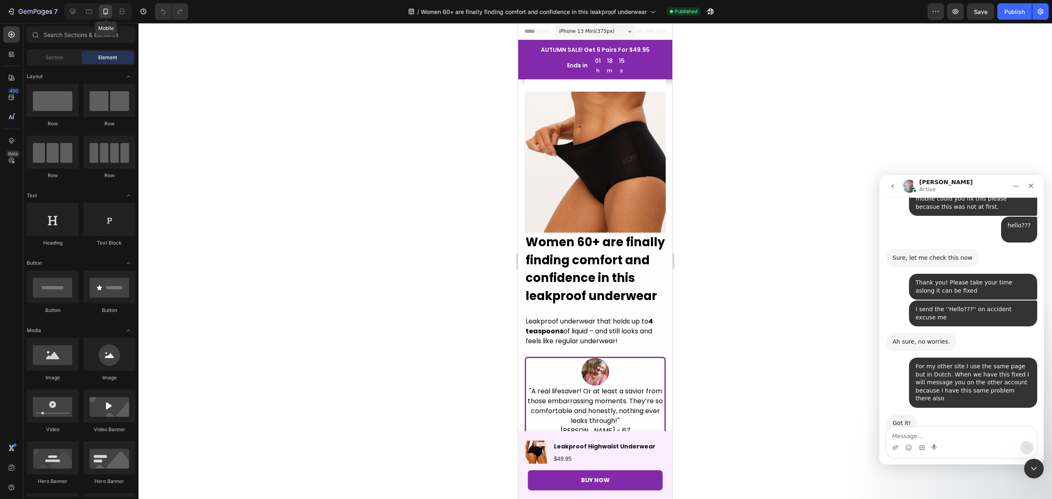
scroll to position [9659, 0]
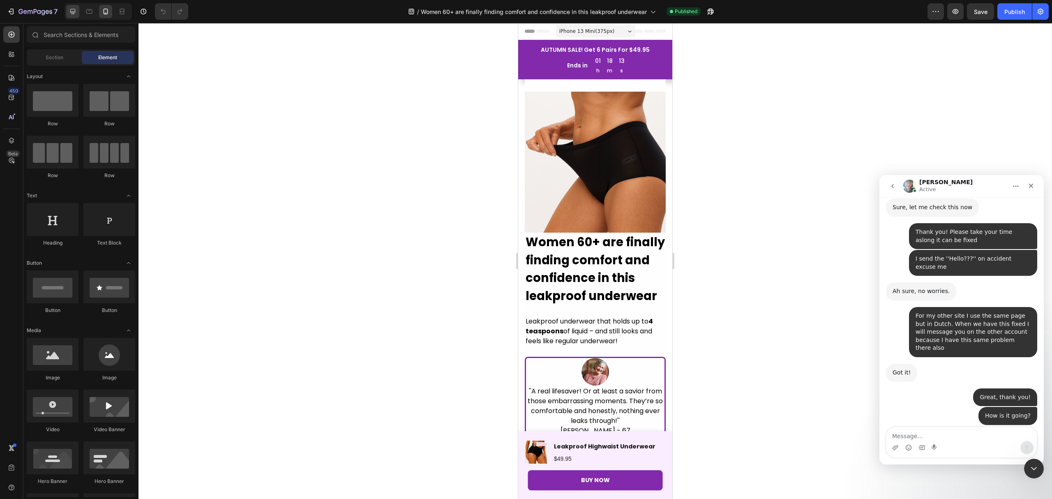
click at [74, 10] on icon at bounding box center [73, 11] width 8 height 8
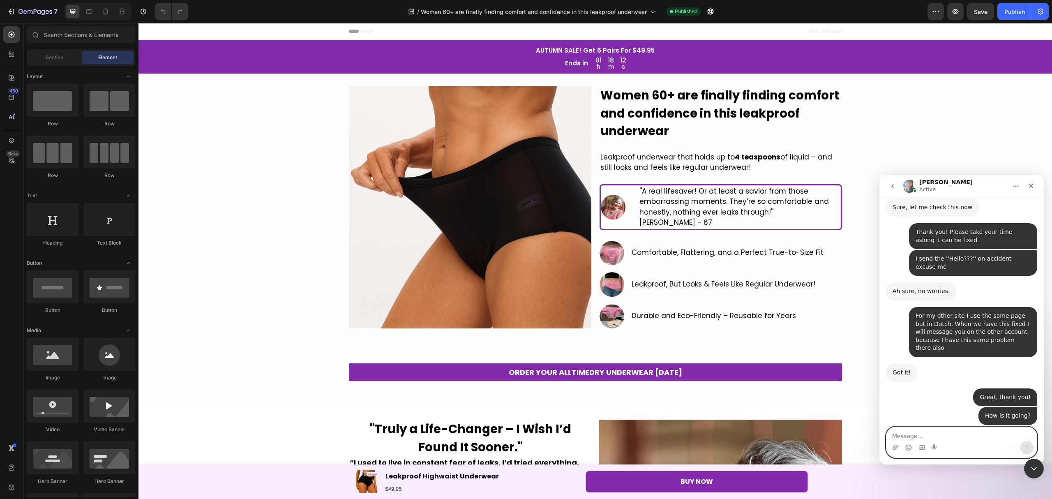
click at [910, 434] on textarea "Message…" at bounding box center [961, 434] width 150 height 14
type textarea "Yes this is much better! Thank you a lot!"
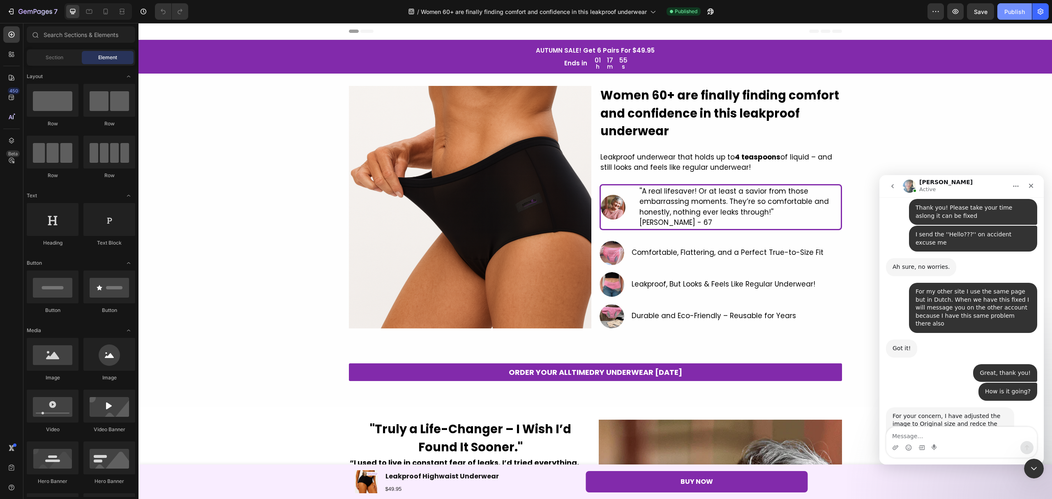
click at [1006, 15] on div "Publish" at bounding box center [1014, 11] width 21 height 9
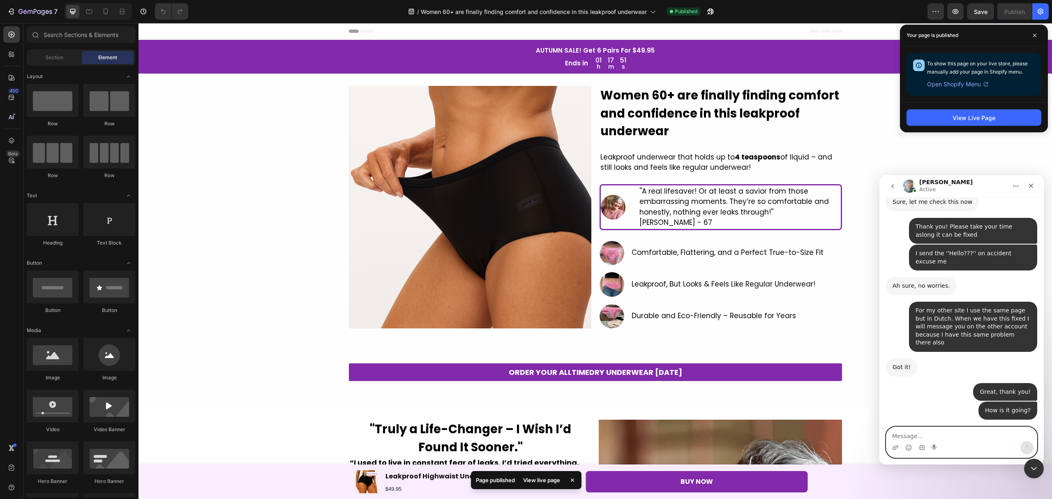
click at [911, 435] on textarea "Message…" at bounding box center [961, 434] width 150 height 14
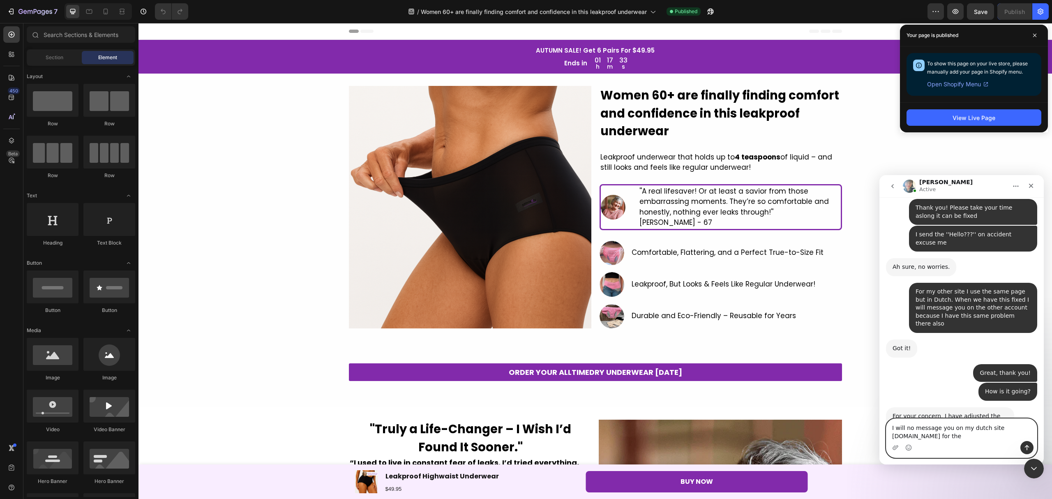
scroll to position [9710, 0]
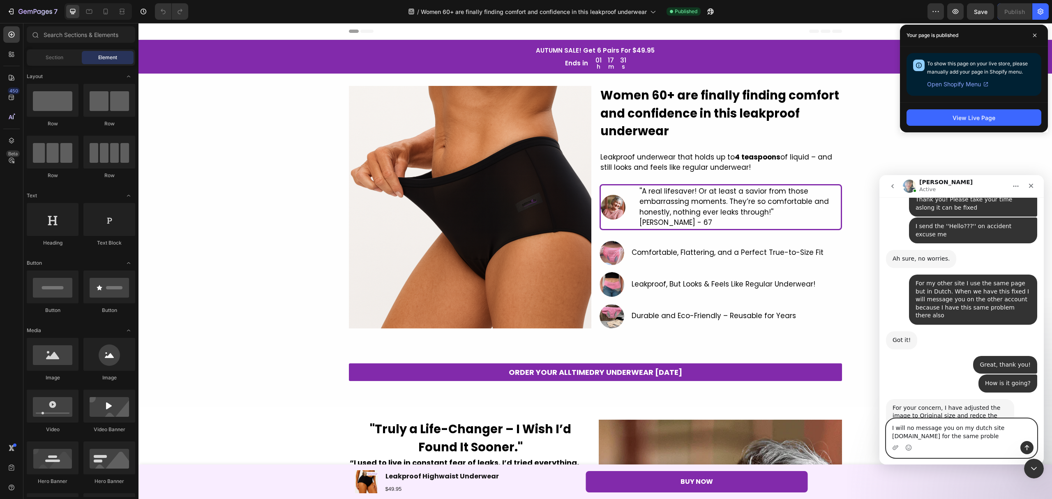
type textarea "I will no message you on my dutch site altijdroog.nl for the same problem"
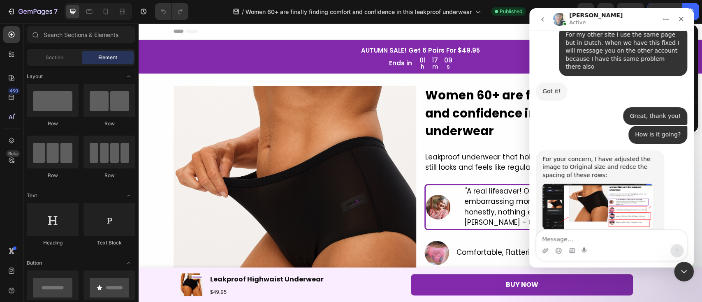
scroll to position [9785, 0]
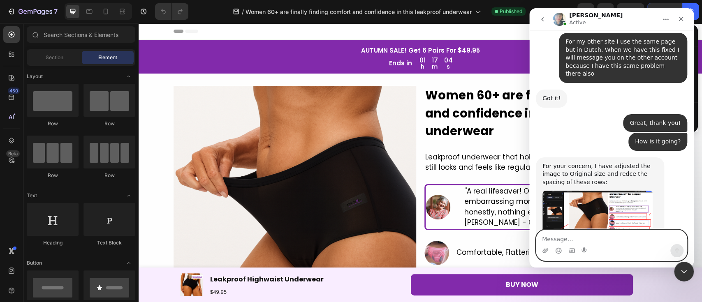
click at [583, 232] on textarea "Message…" at bounding box center [611, 237] width 150 height 14
type textarea "Do you have received my message?"
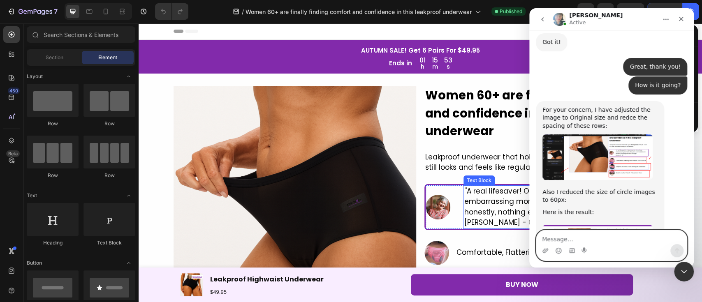
scroll to position [9860, 0]
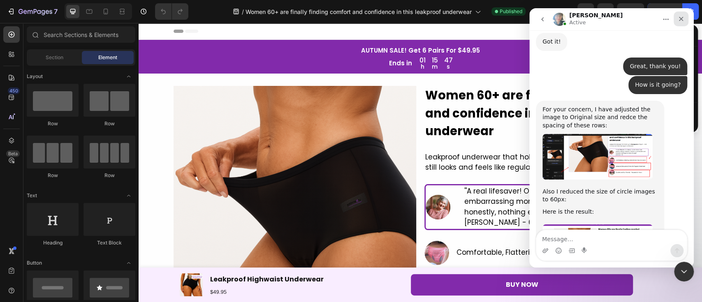
click at [681, 20] on icon "Close" at bounding box center [680, 19] width 7 height 7
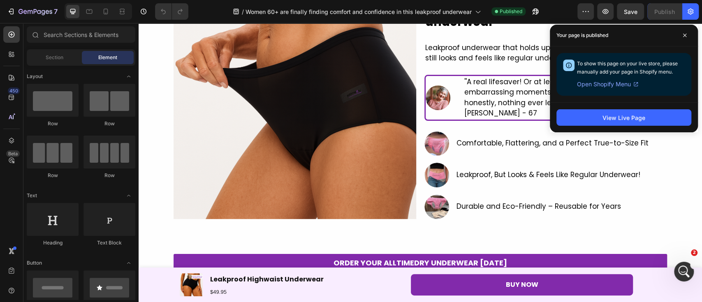
click at [684, 35] on icon at bounding box center [684, 35] width 3 height 3
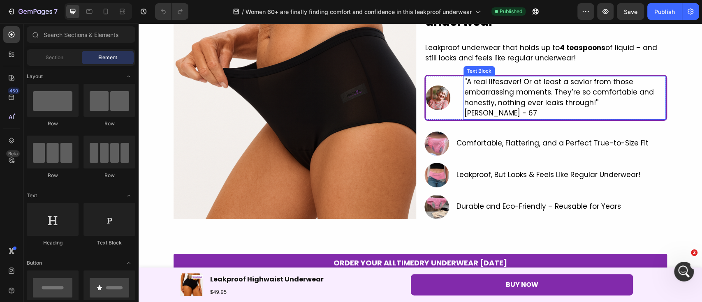
scroll to position [55, 0]
